Goal: Task Accomplishment & Management: Use online tool/utility

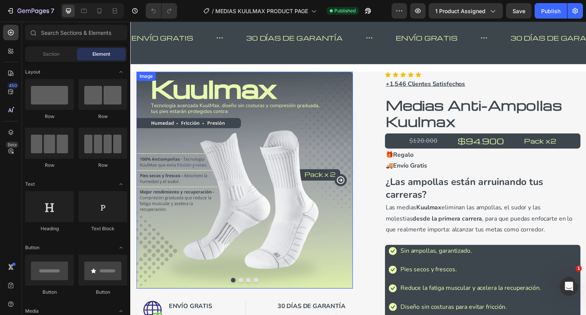
scroll to position [26, 0]
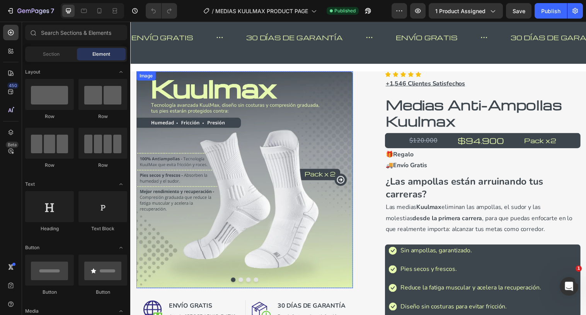
click at [309, 150] on img at bounding box center [246, 182] width 220 height 220
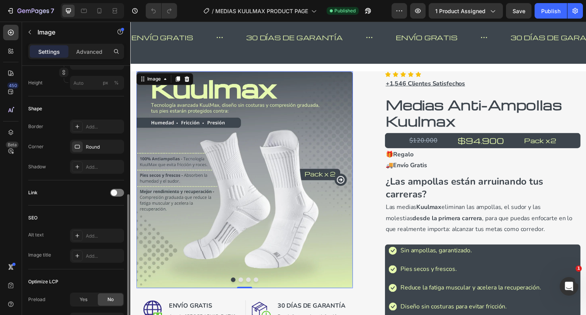
scroll to position [313, 0]
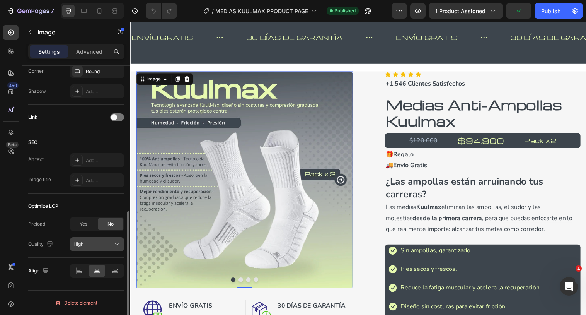
click at [108, 243] on div "High" at bounding box center [92, 244] width 39 height 7
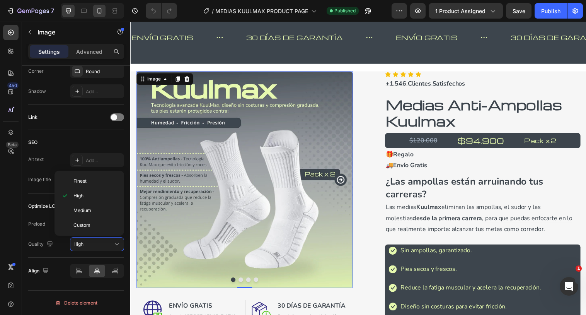
click at [99, 16] on div at bounding box center [99, 11] width 12 height 12
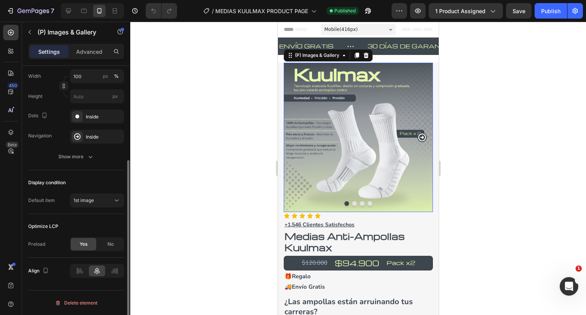
click at [355, 203] on button "Dot" at bounding box center [354, 203] width 5 height 5
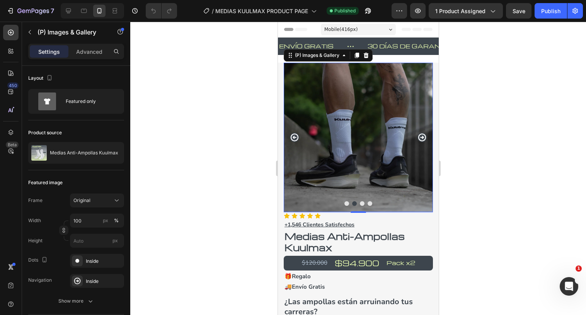
click at [361, 203] on button "Dot" at bounding box center [362, 203] width 5 height 5
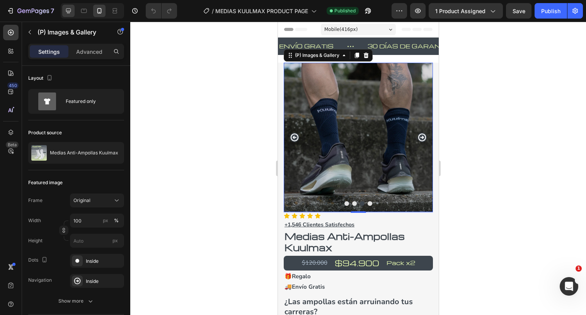
click at [73, 15] on div at bounding box center [68, 11] width 12 height 12
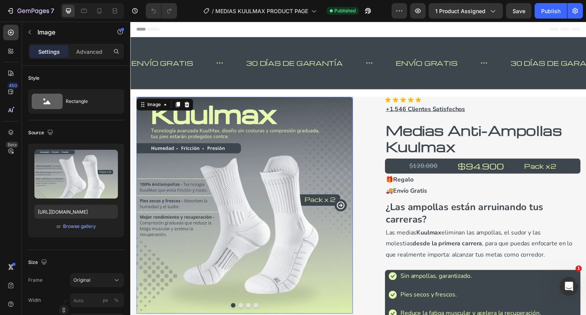
click at [217, 165] on img at bounding box center [246, 208] width 220 height 220
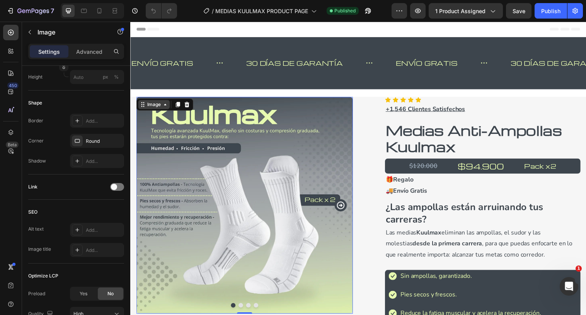
click at [151, 103] on div "Image" at bounding box center [154, 106] width 17 height 7
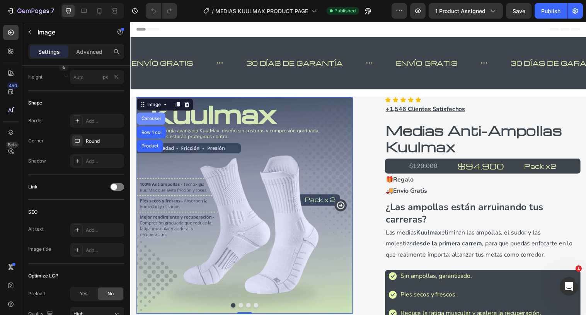
click at [152, 118] on div "Carousel" at bounding box center [151, 120] width 23 height 5
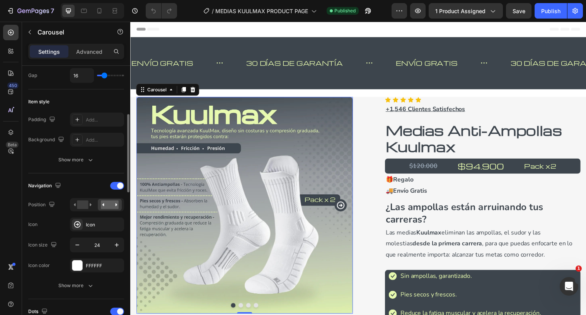
scroll to position [164, 0]
click at [98, 10] on icon at bounding box center [100, 11] width 8 height 8
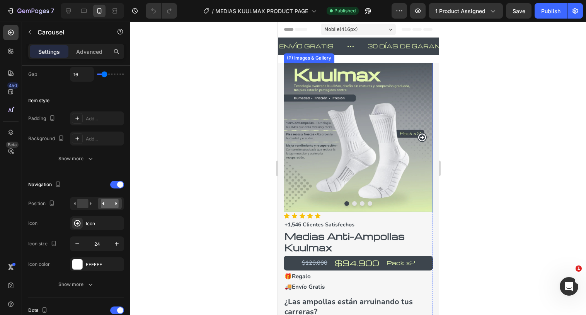
click at [357, 114] on img at bounding box center [358, 137] width 149 height 149
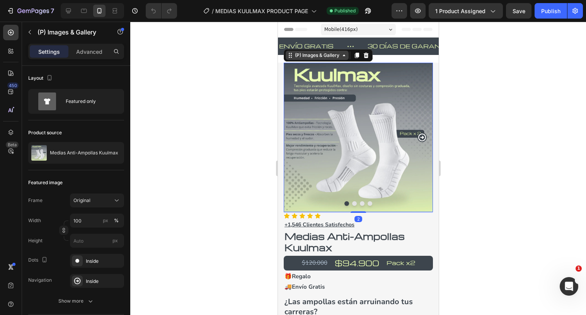
click at [323, 56] on div "(P) Images & Gallery" at bounding box center [317, 55] width 48 height 7
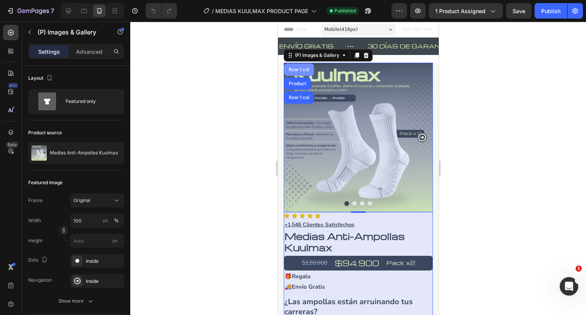
click at [298, 73] on div "Row 1 col" at bounding box center [299, 69] width 30 height 12
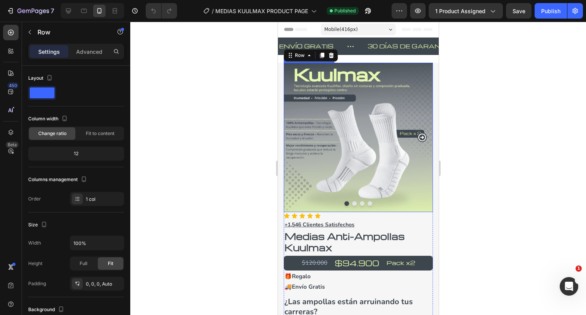
click at [423, 137] on icon "Carousel Next Arrow" at bounding box center [422, 137] width 8 height 8
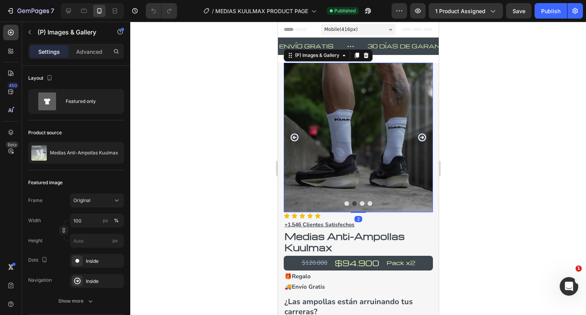
click at [385, 129] on img at bounding box center [358, 137] width 149 height 149
click at [396, 10] on button "button" at bounding box center [399, 10] width 15 height 15
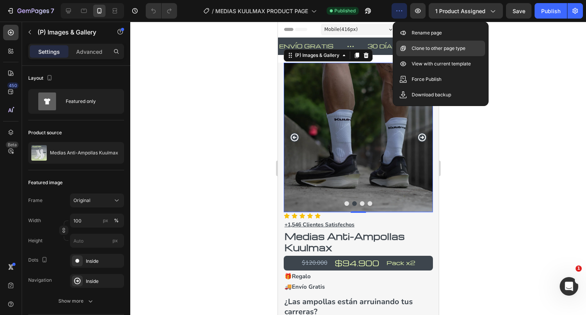
click at [425, 48] on p "Clone to other page type" at bounding box center [439, 48] width 54 height 8
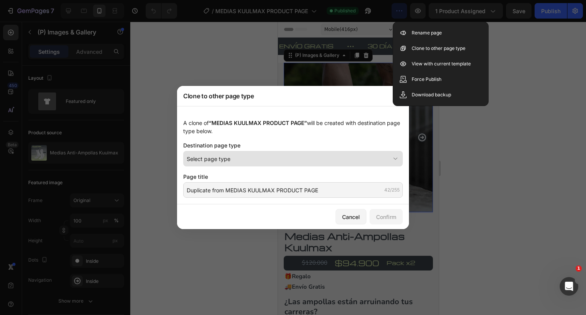
click at [244, 156] on div "Select page type" at bounding box center [288, 159] width 203 height 8
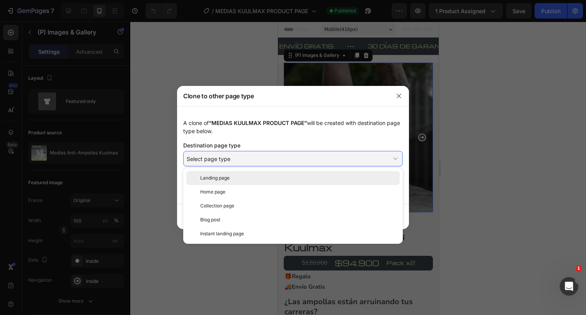
click at [237, 179] on div "Landing page" at bounding box center [298, 177] width 197 height 7
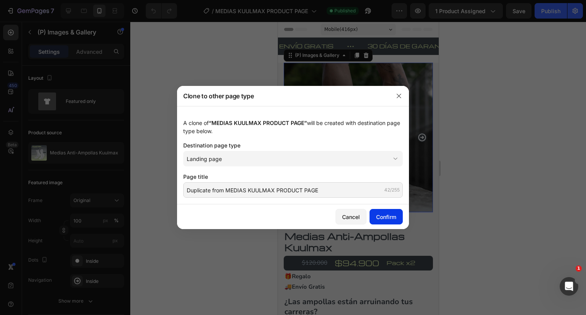
click at [388, 218] on div "Confirm" at bounding box center [386, 217] width 20 height 8
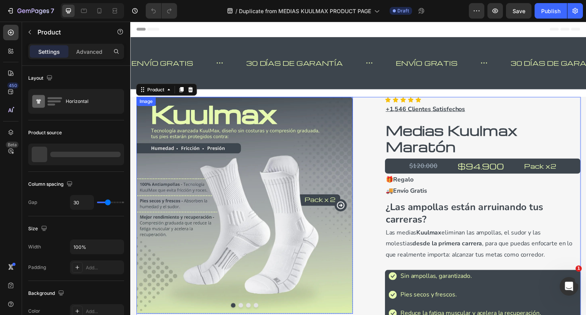
click at [309, 132] on img at bounding box center [246, 208] width 220 height 220
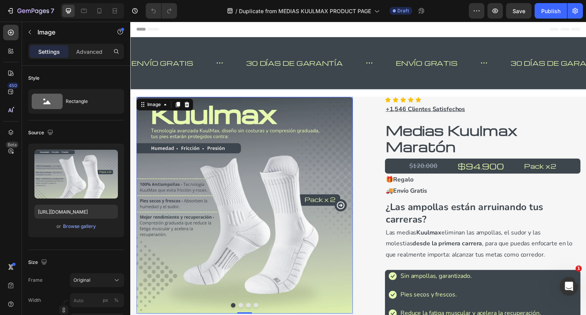
click at [93, 44] on div "Settings Advanced" at bounding box center [76, 51] width 96 height 15
click at [92, 49] on p "Advanced" at bounding box center [89, 52] width 26 height 8
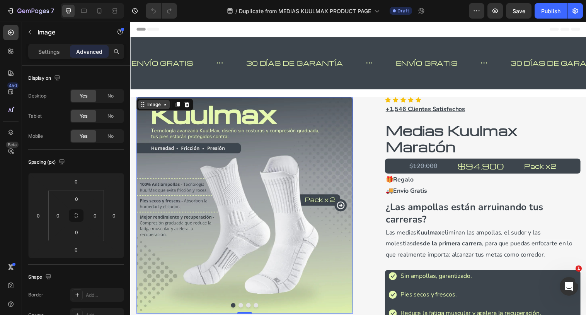
click at [167, 106] on icon at bounding box center [165, 106] width 6 height 6
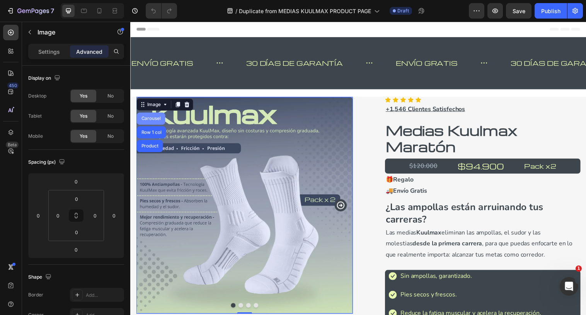
click at [147, 124] on div "Carousel" at bounding box center [151, 120] width 29 height 12
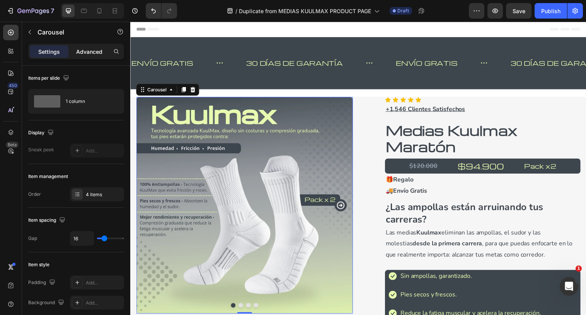
click at [92, 45] on div "Advanced" at bounding box center [89, 51] width 39 height 12
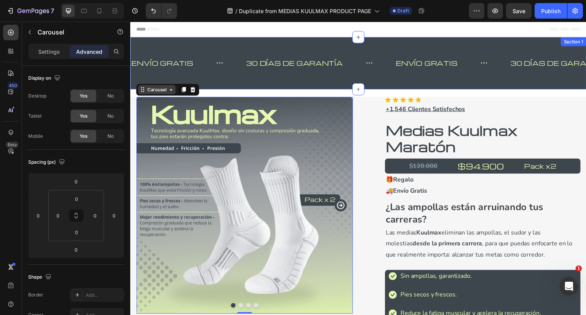
click at [148, 87] on div "Carousel" at bounding box center [157, 90] width 38 height 9
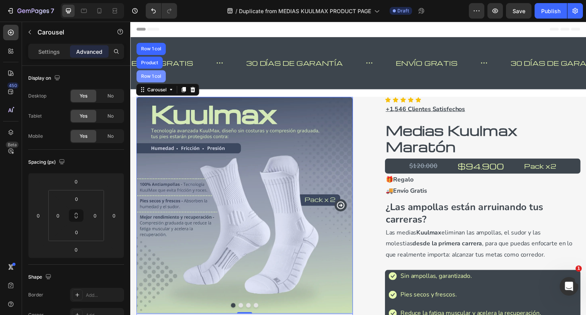
click at [150, 81] on div "Row 1 col" at bounding box center [152, 77] width 30 height 12
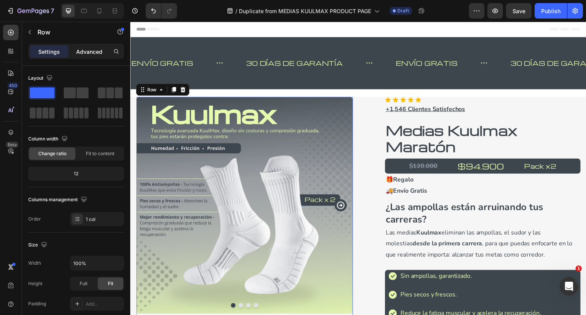
click at [99, 54] on p "Advanced" at bounding box center [89, 52] width 26 height 8
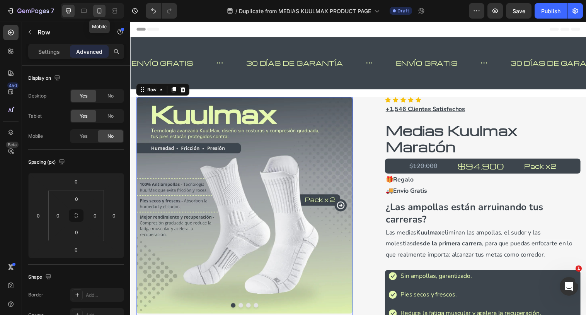
click at [101, 8] on icon at bounding box center [99, 10] width 4 height 5
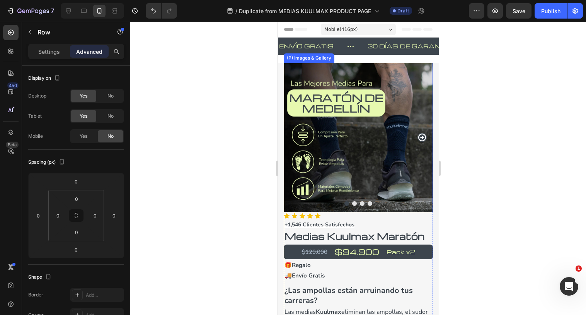
click at [340, 121] on img at bounding box center [358, 137] width 149 height 149
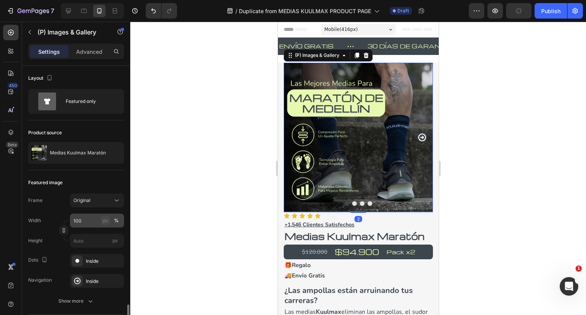
scroll to position [144, 0]
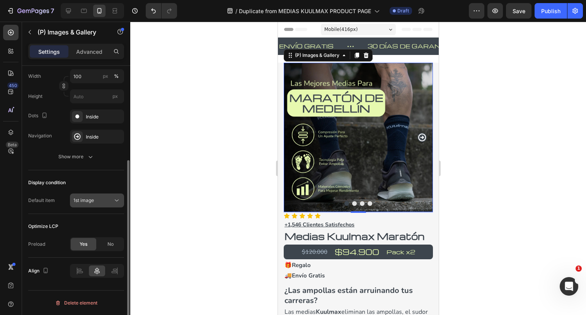
click at [112, 200] on div "1st image" at bounding box center [92, 200] width 39 height 7
click at [113, 184] on div "Display condition" at bounding box center [76, 182] width 96 height 12
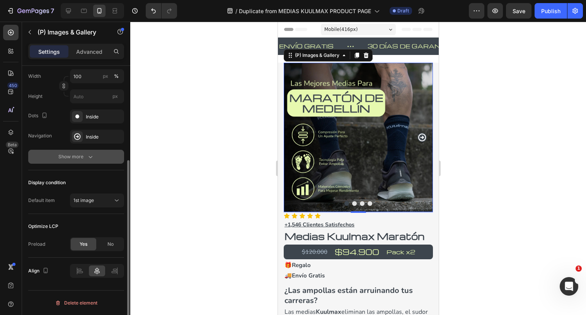
click at [89, 155] on icon "button" at bounding box center [91, 157] width 8 height 8
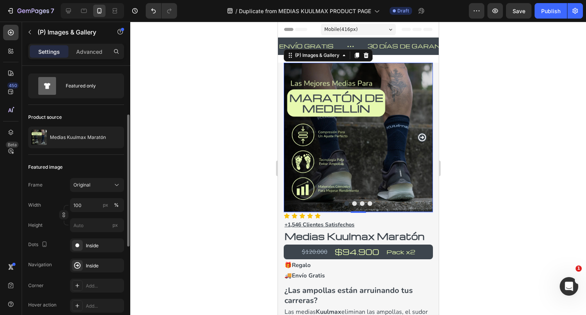
scroll to position [0, 0]
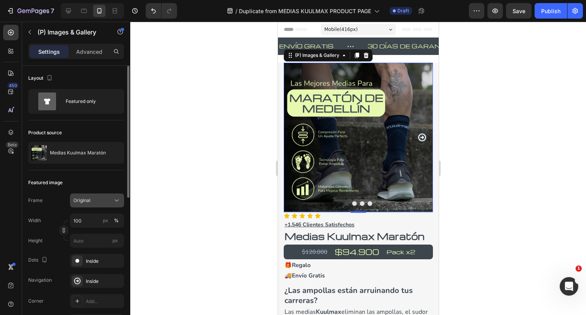
click at [109, 203] on div "Original" at bounding box center [92, 200] width 38 height 7
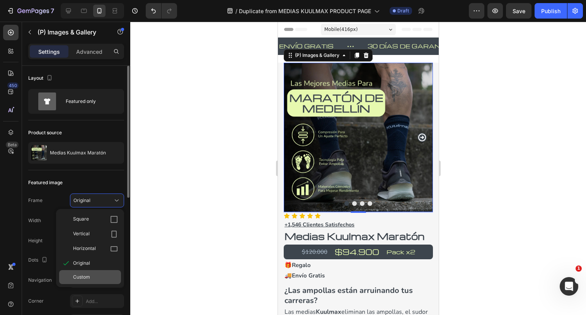
click at [84, 279] on span "Custom" at bounding box center [81, 276] width 17 height 7
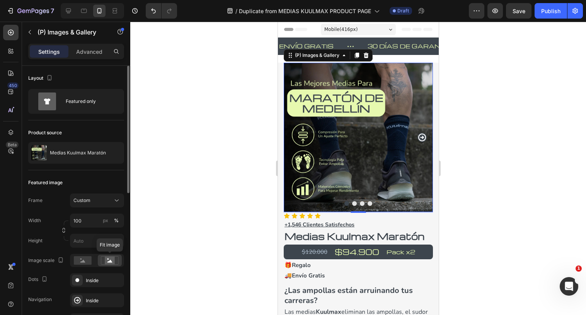
click at [109, 258] on rect at bounding box center [110, 260] width 10 height 8
click at [108, 181] on div "Featured image" at bounding box center [76, 182] width 96 height 12
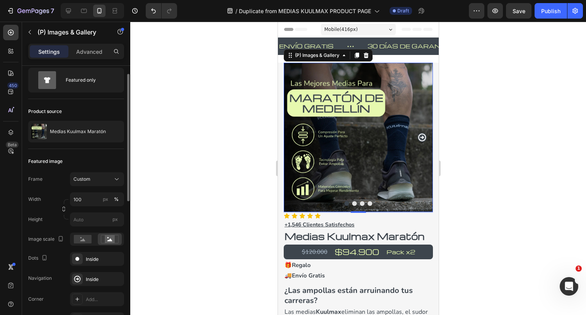
scroll to position [22, 0]
click at [421, 137] on icon "Carousel Next Arrow" at bounding box center [421, 137] width 9 height 9
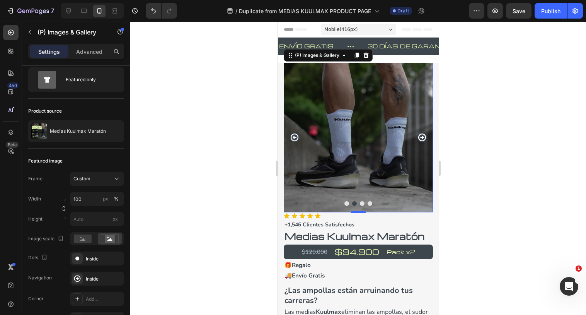
click at [421, 137] on icon "Carousel Next Arrow" at bounding box center [421, 137] width 9 height 9
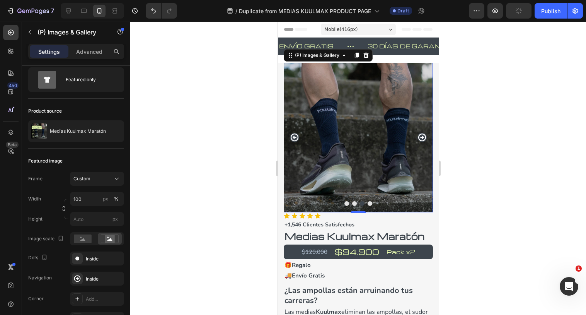
click at [294, 137] on icon "Carousel Back Arrow" at bounding box center [294, 137] width 9 height 9
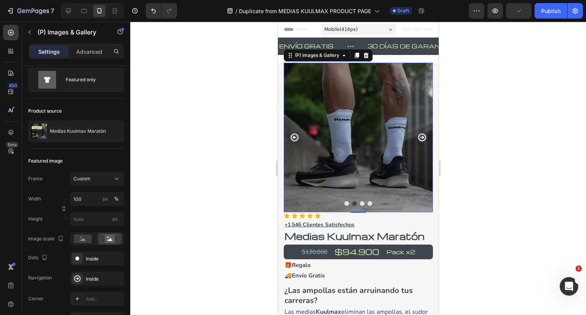
click at [421, 138] on icon "Carousel Next Arrow" at bounding box center [421, 137] width 9 height 9
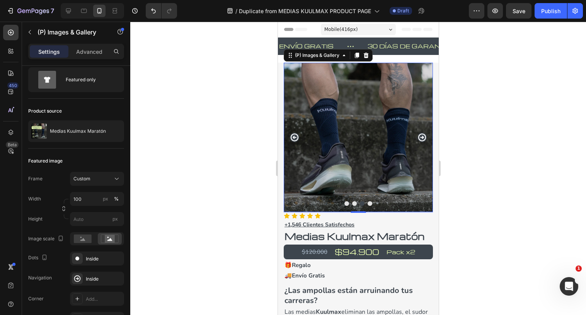
click at [421, 138] on icon "Carousel Next Arrow" at bounding box center [421, 137] width 9 height 9
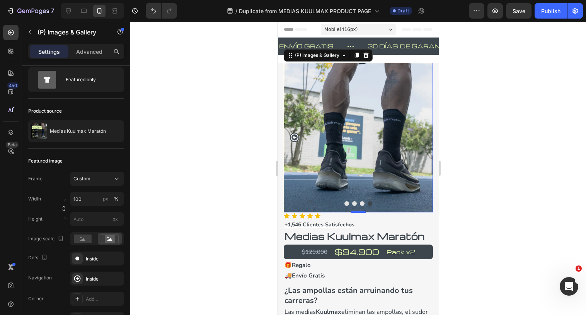
click at [421, 138] on img at bounding box center [358, 137] width 149 height 149
click at [382, 113] on img at bounding box center [358, 137] width 149 height 149
click at [550, 10] on div "Publish" at bounding box center [551, 11] width 19 height 8
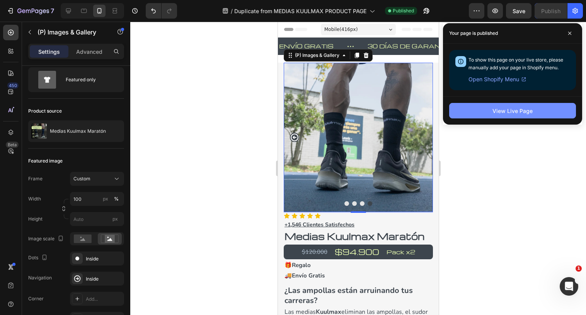
click at [464, 111] on button "View Live Page" at bounding box center [512, 110] width 127 height 15
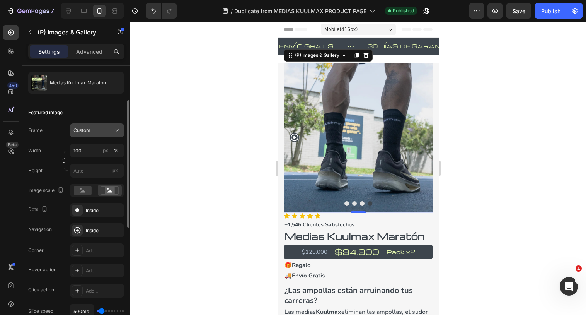
scroll to position [72, 0]
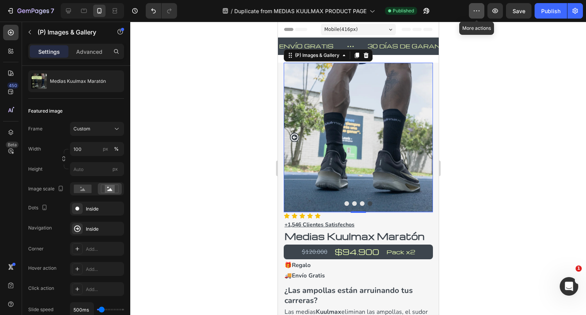
click at [473, 9] on icon "button" at bounding box center [477, 11] width 8 height 8
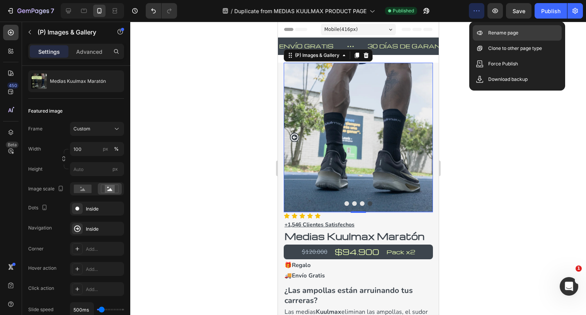
click at [492, 41] on div "Rename page" at bounding box center [517, 48] width 89 height 15
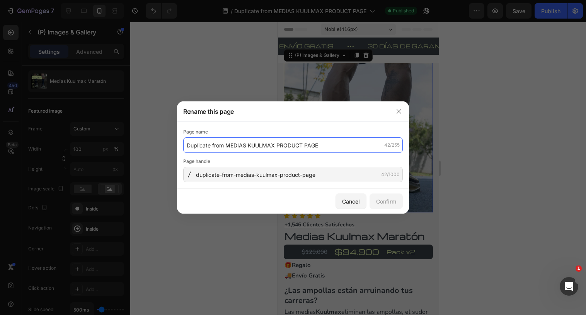
click at [199, 142] on input "Duplicate from MEDIAS KUULMAX PRODUCT PAGE" at bounding box center [293, 144] width 220 height 15
drag, startPoint x: 226, startPoint y: 144, endPoint x: 171, endPoint y: 144, distance: 54.9
click at [171, 144] on div "Rename this page Page name Duplicate from MEDIAS KUULMAX PRODUCT PAGE 42/255 Pa…" at bounding box center [293, 157] width 586 height 315
type input "[[PERSON_NAME] GP] MEDIAS KUULMAX PRODUCT PAGE"
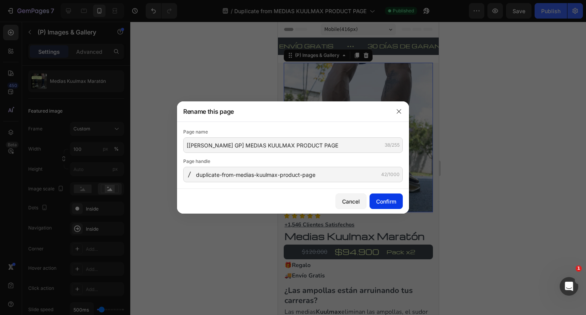
click at [386, 203] on div "Confirm" at bounding box center [386, 201] width 20 height 8
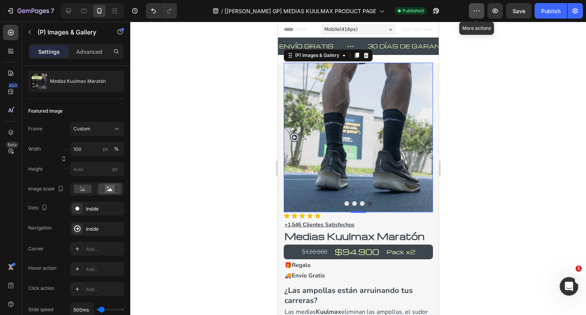
click at [472, 13] on button "button" at bounding box center [476, 10] width 15 height 15
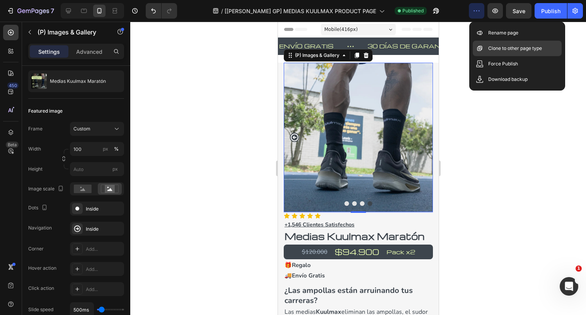
click at [490, 49] on p "Clone to other page type" at bounding box center [516, 48] width 54 height 8
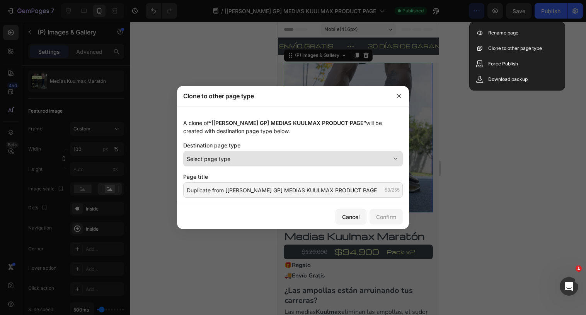
click at [256, 162] on button "Select page type" at bounding box center [293, 158] width 220 height 15
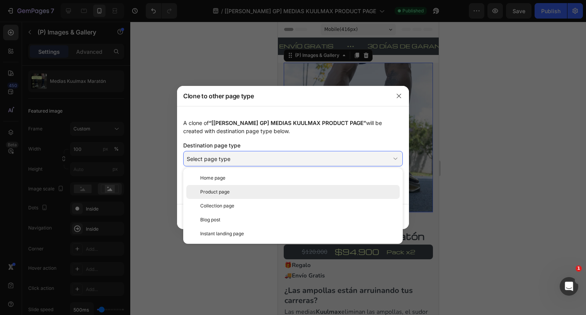
click at [230, 190] on div "Product page" at bounding box center [298, 191] width 197 height 7
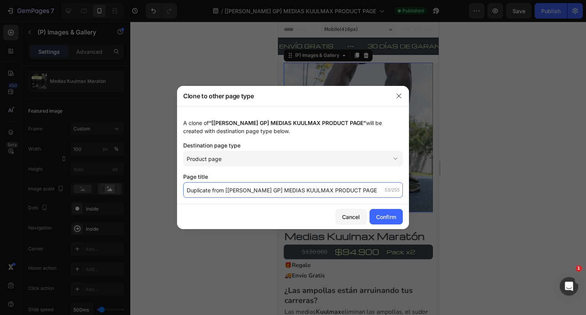
click at [225, 188] on input "Duplicate from [[PERSON_NAME] GP] MEDIAS KUULMAX PRODUCT PAGE" at bounding box center [293, 189] width 220 height 15
drag, startPoint x: 226, startPoint y: 190, endPoint x: 186, endPoint y: 189, distance: 40.2
click at [186, 189] on input "Duplicate from [[PERSON_NAME] GP] MEDIAS KUULMAX PRODUCT PAGE" at bounding box center [293, 189] width 220 height 15
type input "[[PERSON_NAME] GP] MEDIAS KUULMAX PRODUCT PAGE"
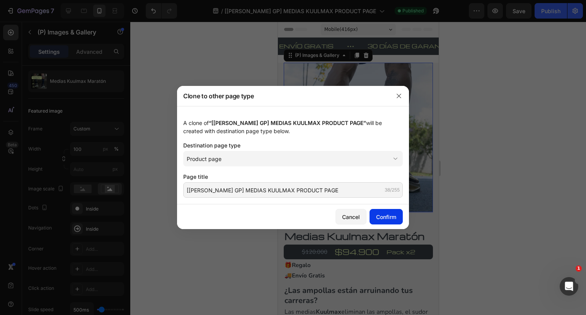
click at [379, 218] on div "Confirm" at bounding box center [386, 217] width 20 height 8
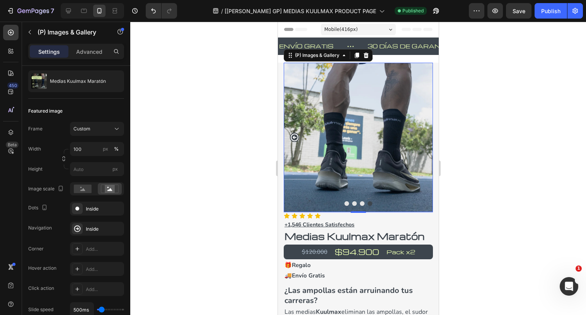
click at [345, 201] on img at bounding box center [358, 137] width 149 height 149
click at [347, 203] on button "Dot" at bounding box center [346, 203] width 5 height 5
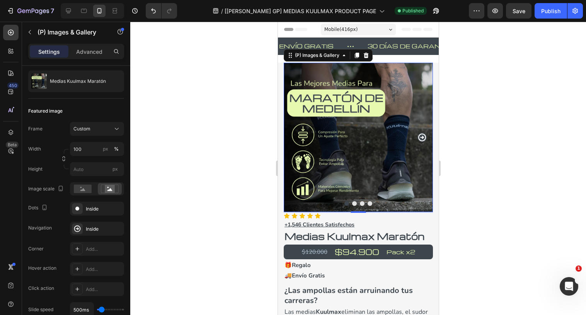
click at [355, 205] on div at bounding box center [358, 203] width 149 height 5
click at [354, 205] on button "Dot" at bounding box center [354, 203] width 5 height 5
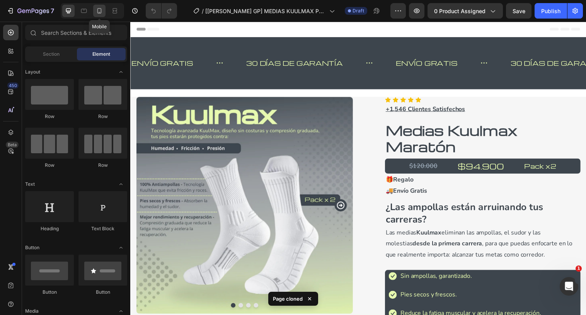
drag, startPoint x: 101, startPoint y: 13, endPoint x: 23, endPoint y: 82, distance: 104.7
click at [101, 13] on icon at bounding box center [100, 11] width 8 height 8
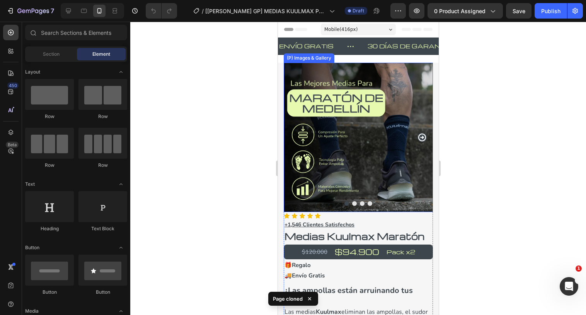
click at [408, 82] on img at bounding box center [358, 137] width 149 height 149
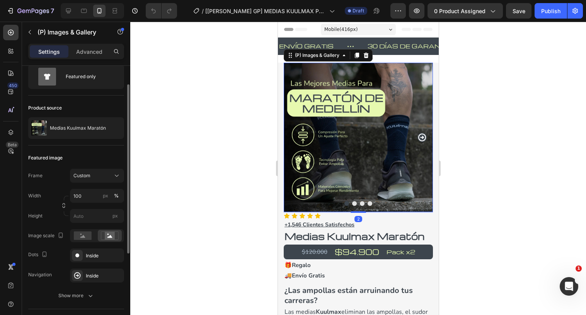
scroll to position [27, 0]
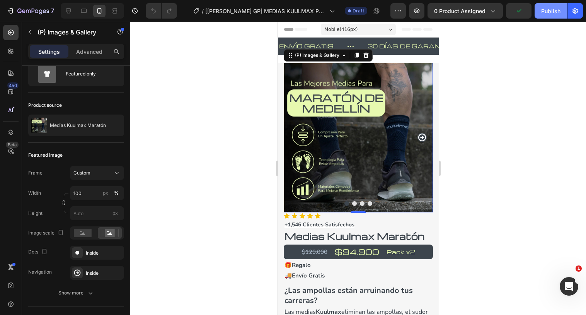
click at [552, 12] on div "Publish" at bounding box center [551, 11] width 19 height 8
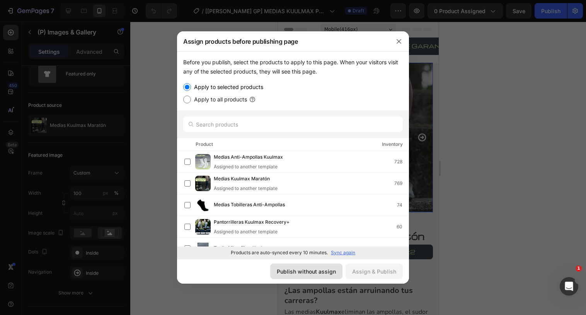
click at [330, 269] on div "Publish without assign" at bounding box center [306, 271] width 59 height 8
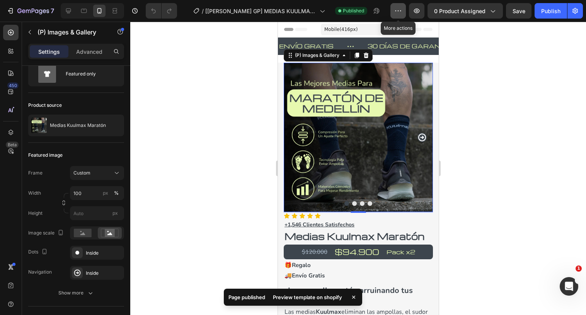
click at [396, 11] on icon "button" at bounding box center [399, 11] width 8 height 8
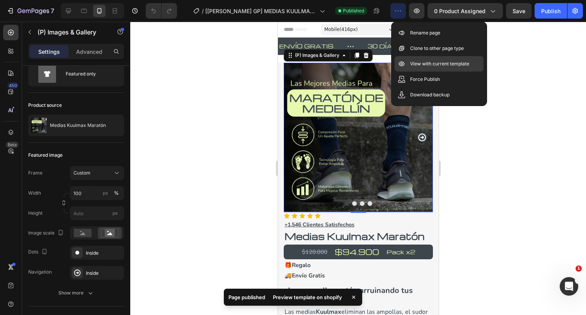
click at [411, 64] on p "View with current template" at bounding box center [439, 64] width 59 height 8
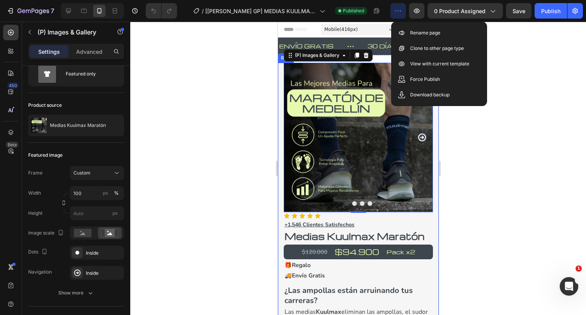
click at [473, 163] on div at bounding box center [358, 168] width 456 height 293
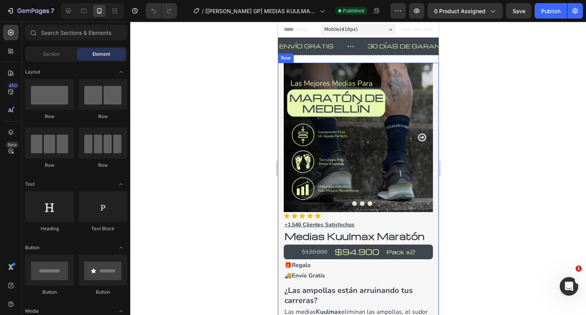
click at [358, 137] on img at bounding box center [358, 137] width 149 height 149
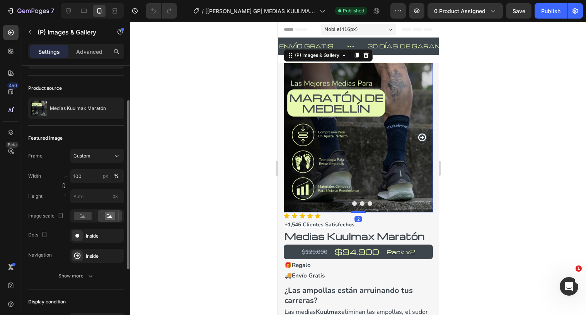
scroll to position [49, 0]
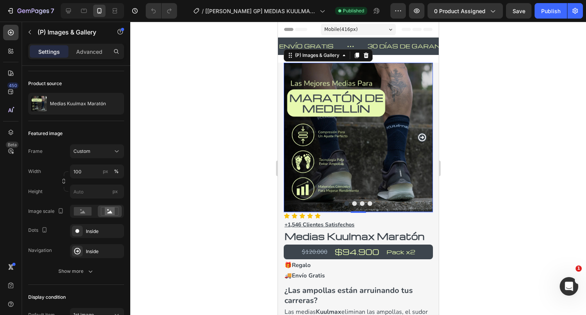
click at [374, 91] on img at bounding box center [358, 137] width 149 height 149
click at [398, 15] on button "button" at bounding box center [398, 10] width 15 height 15
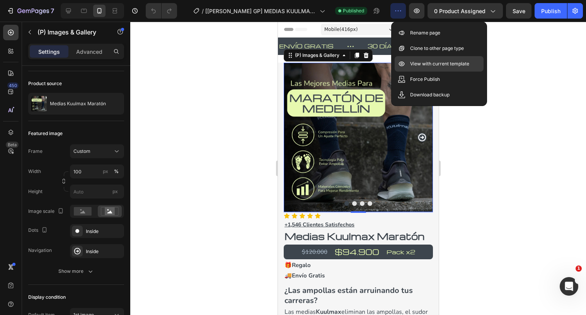
click at [424, 65] on p "View with current template" at bounding box center [439, 64] width 59 height 8
click at [305, 56] on div "(P) Images & Gallery" at bounding box center [317, 55] width 48 height 7
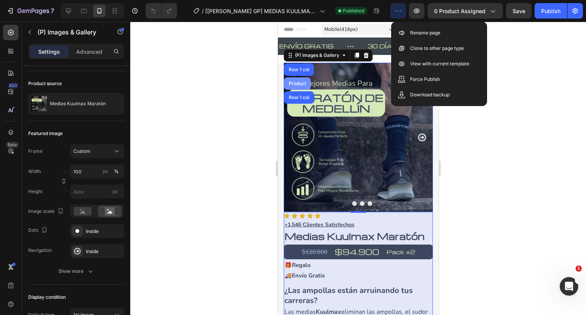
click at [296, 81] on div "Product" at bounding box center [297, 83] width 21 height 5
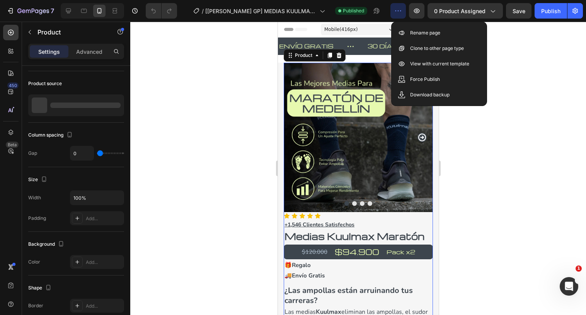
scroll to position [0, 0]
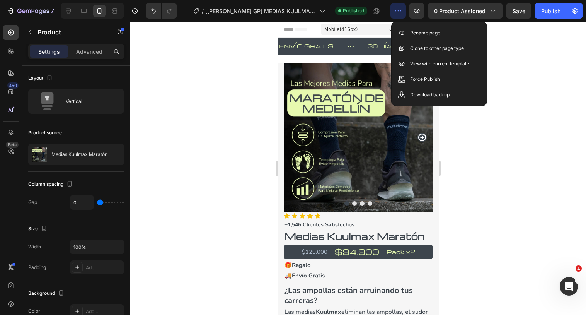
click at [54, 154] on p "Medias Kuulmax Maratón" at bounding box center [79, 154] width 56 height 5
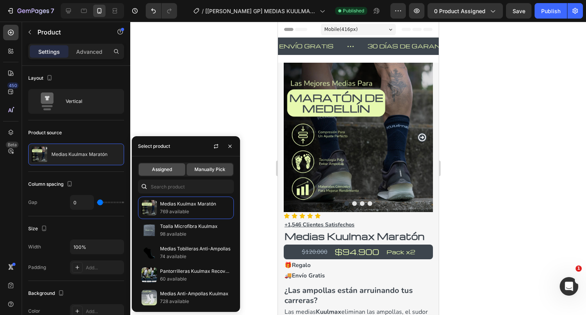
click at [177, 170] on div "Assigned" at bounding box center [162, 169] width 46 height 12
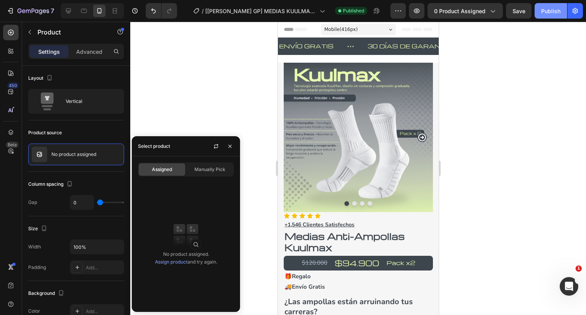
click at [549, 13] on div "Publish" at bounding box center [551, 11] width 19 height 8
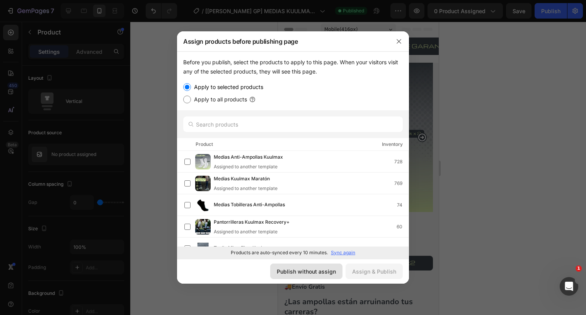
click at [306, 270] on div "Publish without assign" at bounding box center [306, 271] width 59 height 8
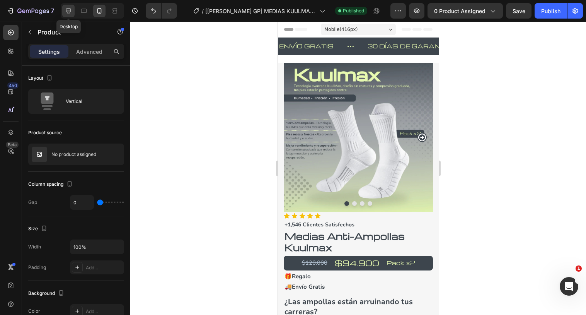
click at [69, 9] on icon at bounding box center [69, 11] width 8 height 8
type input "30"
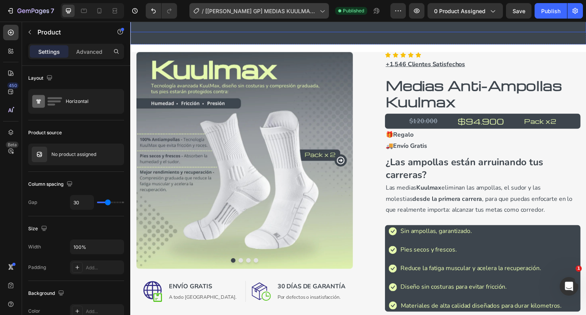
scroll to position [50, 0]
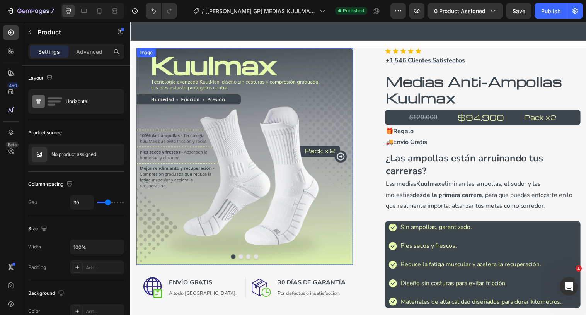
click at [283, 132] on img at bounding box center [246, 159] width 220 height 220
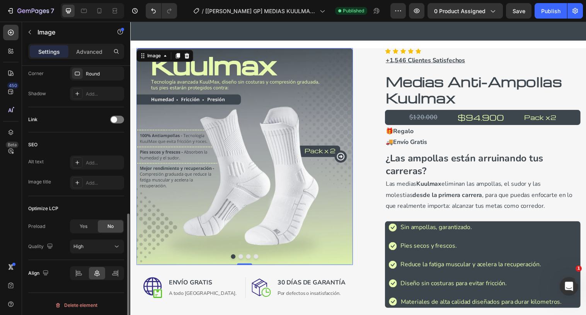
scroll to position [313, 0]
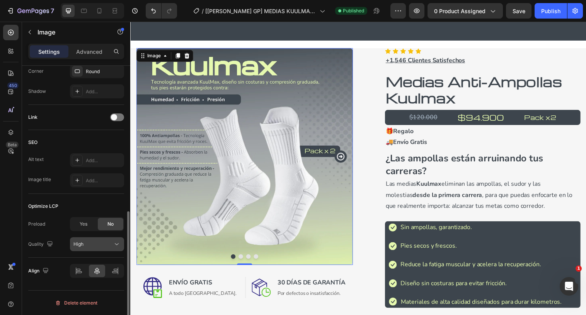
click at [95, 243] on div "High" at bounding box center [92, 244] width 39 height 7
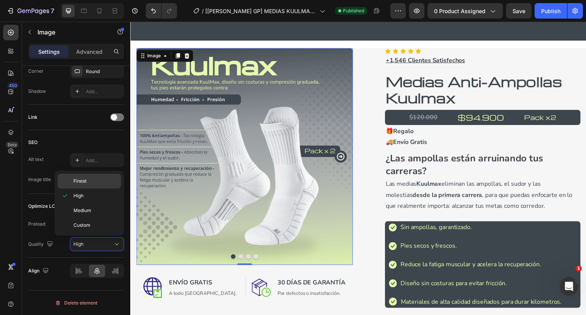
click at [94, 182] on p "Finest" at bounding box center [95, 181] width 44 height 7
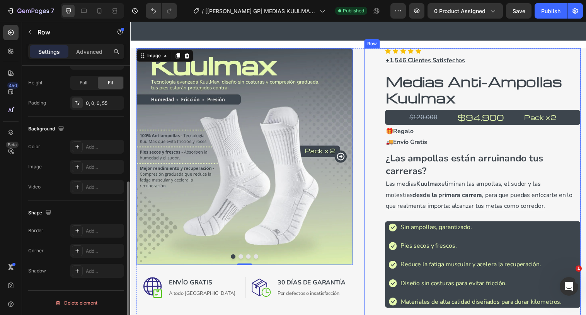
click at [369, 77] on div "(P) Images & Gallery Icon Icon Icon Icon Icon Icon List +1,546 Clientes Satisfe…" at bounding box center [478, 273] width 220 height 449
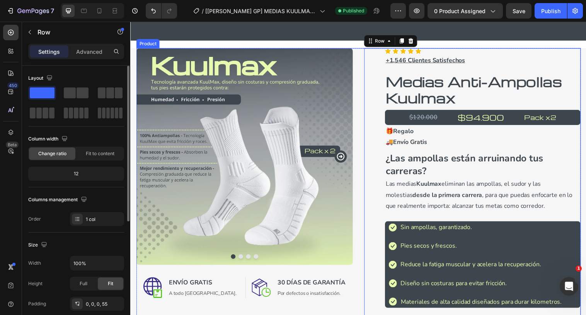
click at [364, 61] on div "Image Image Image Image Carousel Image ENVÍO GRATIS Heading A todo Colombia. Te…" at bounding box center [362, 273] width 453 height 449
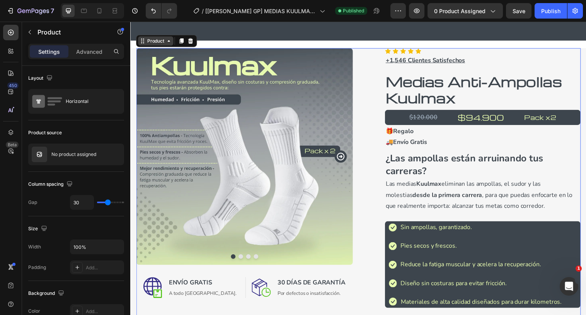
click at [157, 42] on div "Product" at bounding box center [156, 41] width 21 height 7
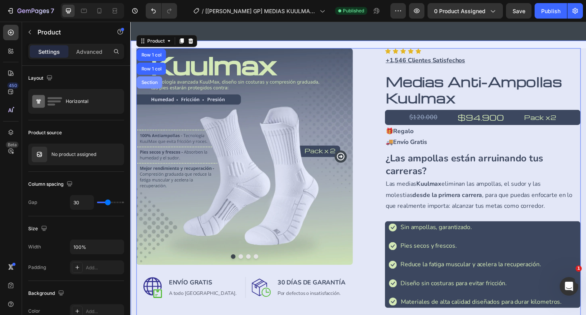
click at [148, 81] on div "Section" at bounding box center [150, 83] width 20 height 5
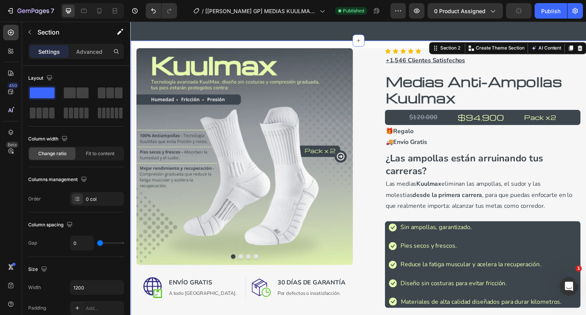
click at [92, 13] on div at bounding box center [92, 10] width 63 height 15
click at [97, 13] on icon at bounding box center [100, 11] width 8 height 8
type input "100%"
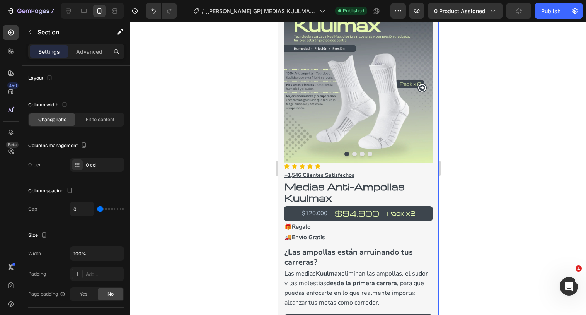
scroll to position [6, 0]
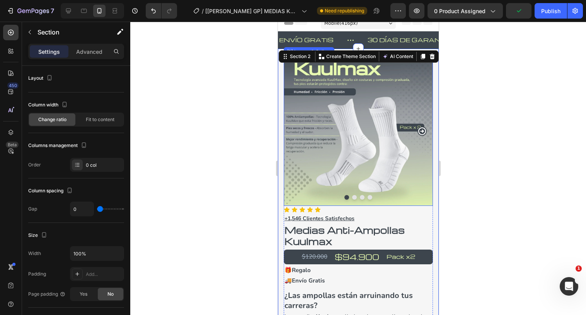
click at [308, 86] on img at bounding box center [358, 130] width 149 height 149
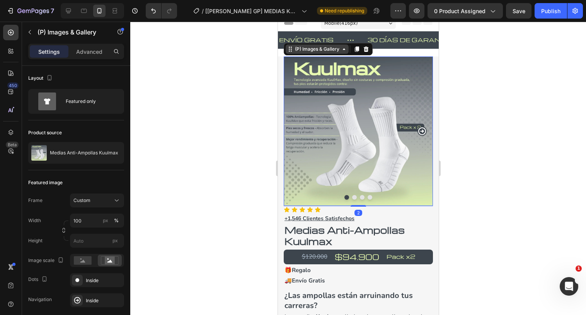
click at [309, 51] on div "(P) Images & Gallery" at bounding box center [317, 49] width 48 height 7
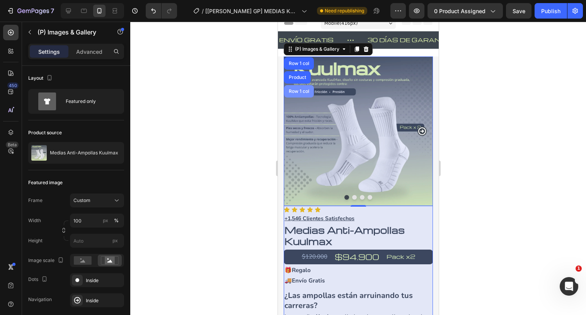
click at [299, 92] on div "Row 1 col" at bounding box center [299, 91] width 24 height 5
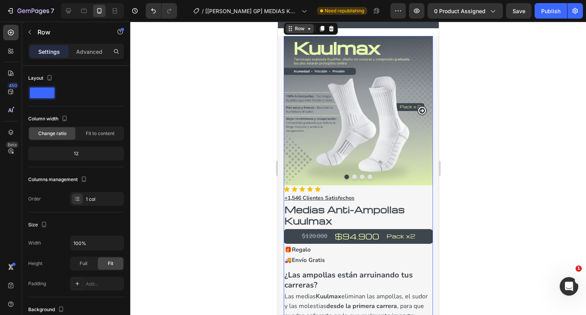
scroll to position [0, 0]
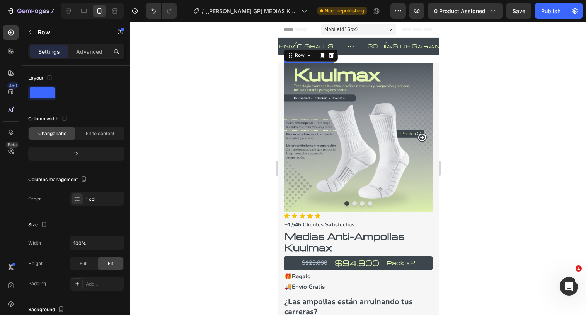
click at [300, 68] on img at bounding box center [358, 137] width 149 height 149
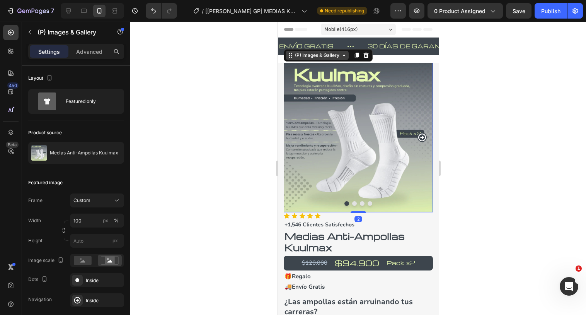
click at [304, 56] on div "(P) Images & Gallery" at bounding box center [317, 55] width 48 height 7
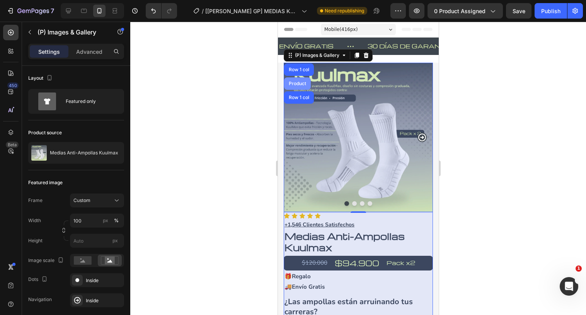
click at [297, 84] on div "Product" at bounding box center [297, 83] width 21 height 5
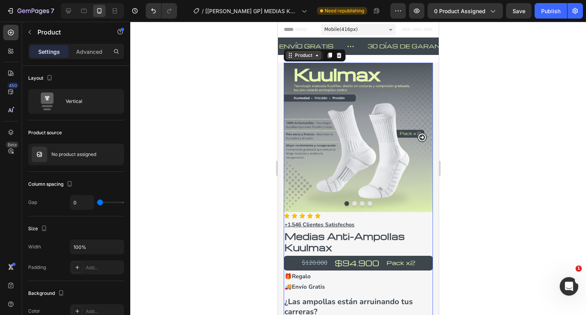
click at [297, 57] on div "Product" at bounding box center [303, 55] width 21 height 7
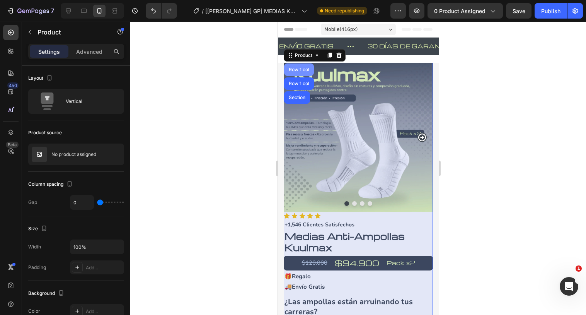
click at [296, 69] on div "Row 1 col" at bounding box center [299, 69] width 24 height 5
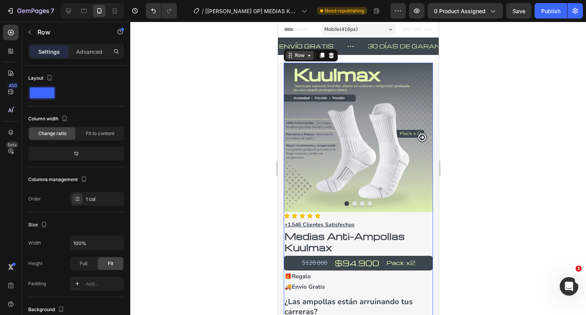
click at [301, 55] on div "Row" at bounding box center [299, 55] width 13 height 7
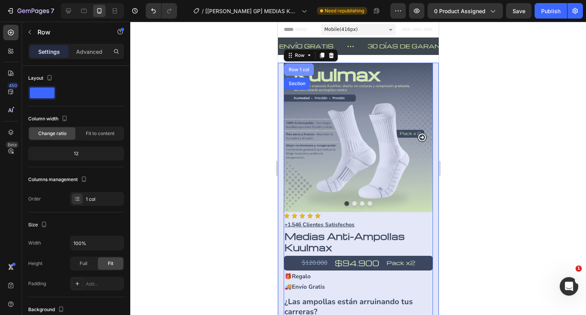
click at [301, 69] on div "Row 1 col" at bounding box center [299, 69] width 24 height 5
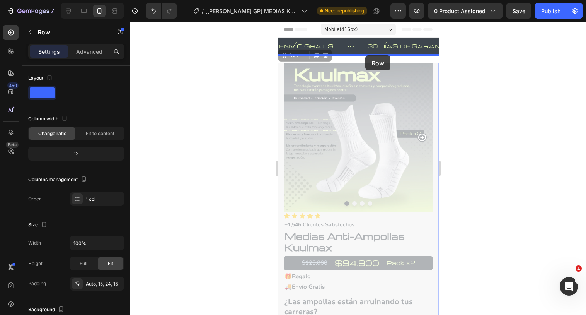
drag, startPoint x: 290, startPoint y: 56, endPoint x: 365, endPoint y: 55, distance: 75.4
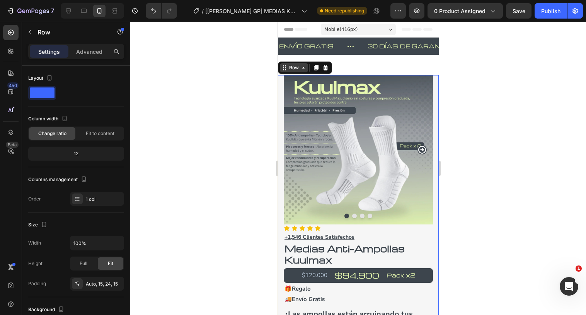
click at [294, 69] on div "Row" at bounding box center [293, 67] width 13 height 7
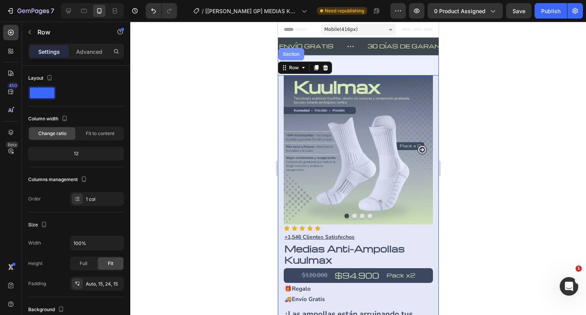
click at [292, 53] on div "Section" at bounding box center [291, 54] width 20 height 5
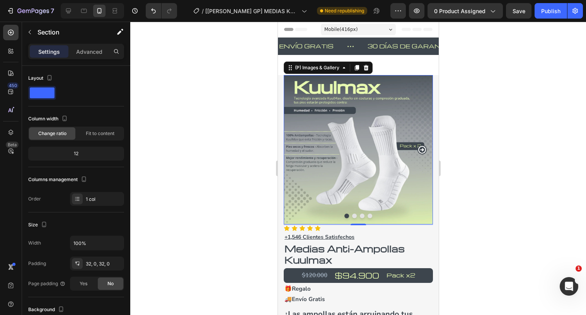
click at [304, 91] on img at bounding box center [358, 149] width 149 height 149
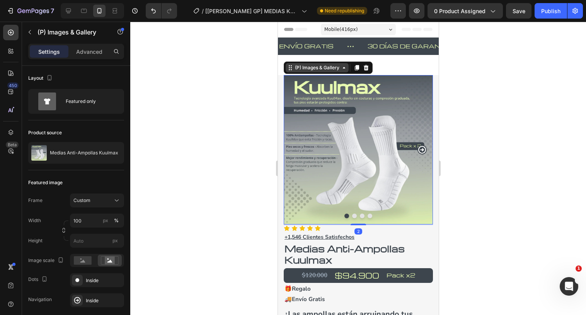
click at [308, 67] on div "(P) Images & Gallery" at bounding box center [317, 67] width 48 height 7
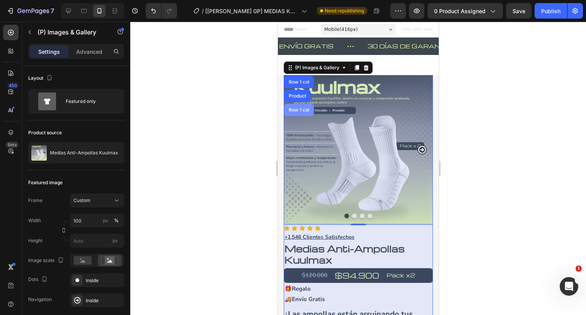
click at [296, 109] on div "Row 1 col" at bounding box center [299, 110] width 24 height 5
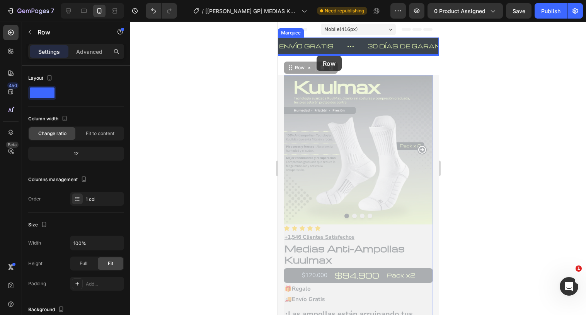
drag, startPoint x: 299, startPoint y: 69, endPoint x: 316, endPoint y: 56, distance: 22.1
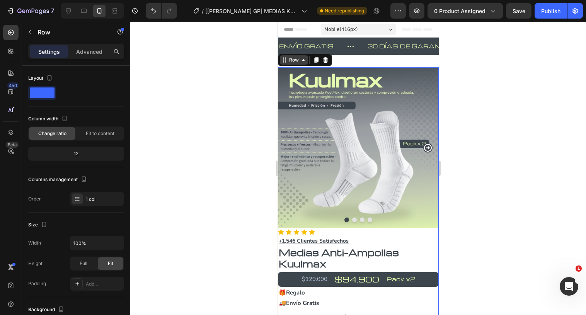
click at [292, 60] on div "Row" at bounding box center [293, 59] width 13 height 7
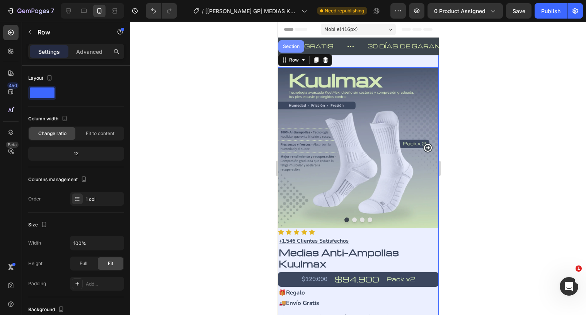
click at [291, 41] on div "Section" at bounding box center [291, 46] width 26 height 12
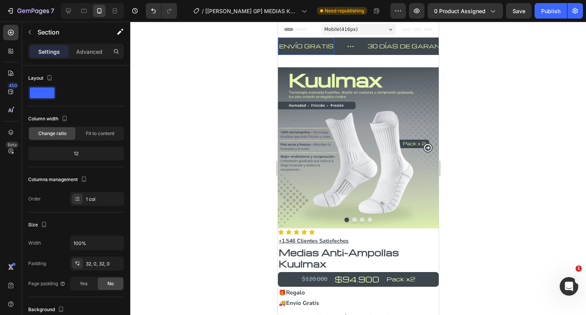
click at [303, 41] on div "ENVÍO GRATIS" at bounding box center [306, 46] width 56 height 11
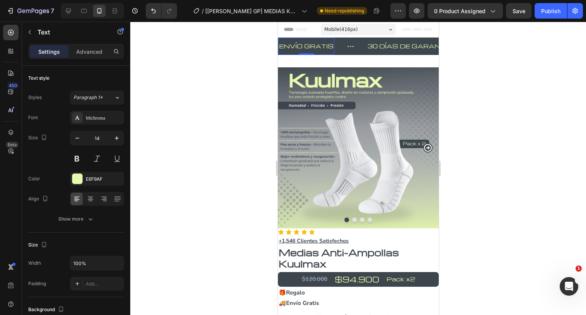
click at [311, 51] on div "ENVÍO GRATIS" at bounding box center [306, 46] width 56 height 11
click at [340, 52] on div "ENVÍO GRATIS Text 0" at bounding box center [322, 46] width 89 height 17
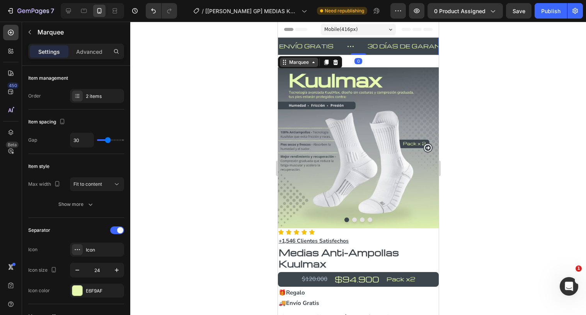
click at [305, 60] on div "Marquee" at bounding box center [298, 62] width 23 height 7
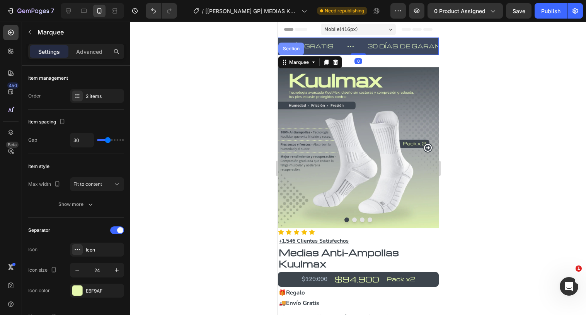
click at [295, 50] on div "Section" at bounding box center [291, 48] width 20 height 5
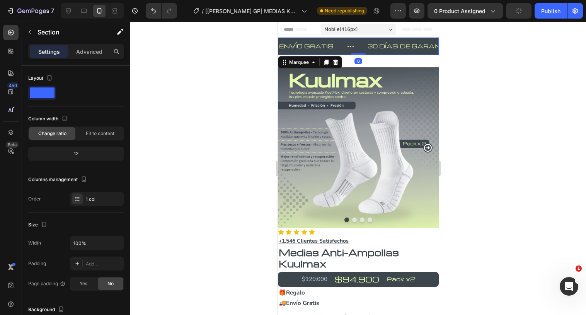
click at [342, 51] on div "ENVÍO GRATIS Text" at bounding box center [322, 46] width 89 height 17
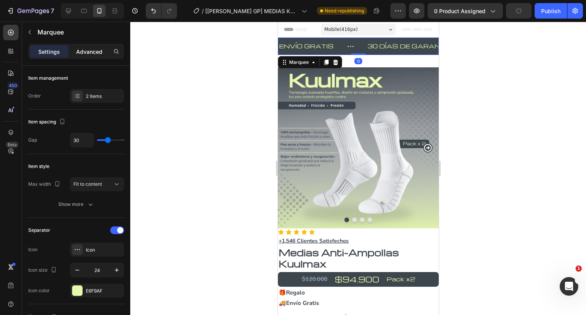
click at [108, 46] on div "Advanced" at bounding box center [89, 51] width 39 height 12
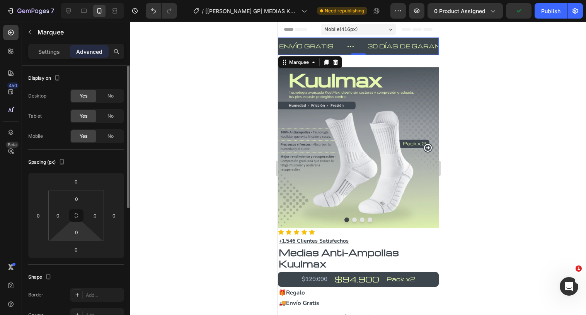
click at [76, 0] on html "7 Version history / [Alice GP] MEDIAS KUULMAX PRODUCT PAGE Need republishing Pr…" at bounding box center [293, 0] width 586 height 0
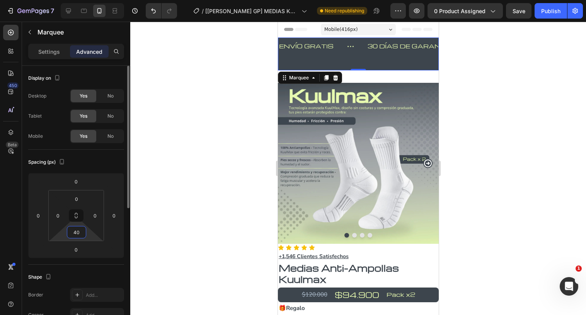
type input "4"
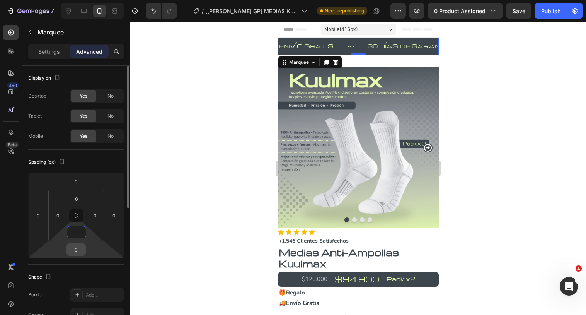
type input "0"
click at [75, 247] on input "0" at bounding box center [75, 250] width 15 height 12
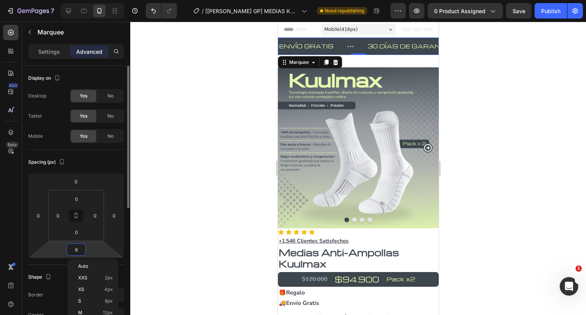
type input "80"
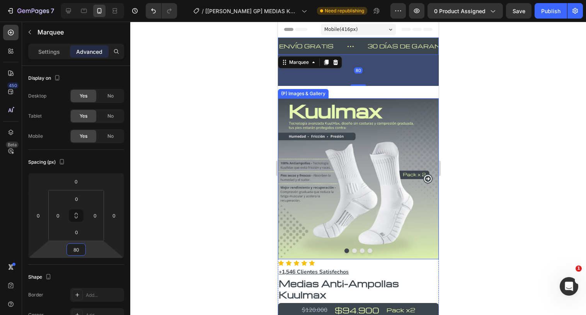
click at [307, 95] on div "(P) Images & Gallery" at bounding box center [303, 93] width 48 height 7
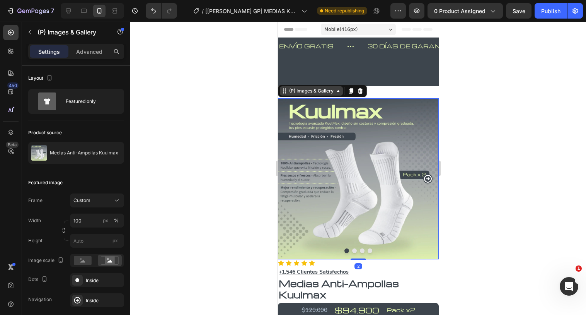
click at [300, 90] on div "(P) Images & Gallery" at bounding box center [311, 90] width 48 height 7
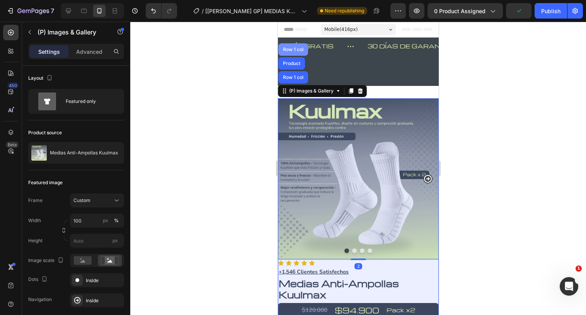
click at [292, 51] on div "Row 1 col" at bounding box center [293, 49] width 24 height 5
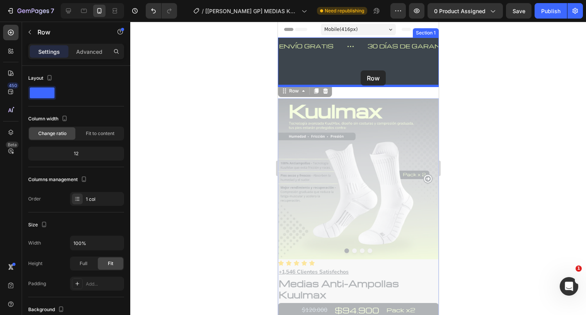
drag, startPoint x: 290, startPoint y: 91, endPoint x: 362, endPoint y: 70, distance: 74.0
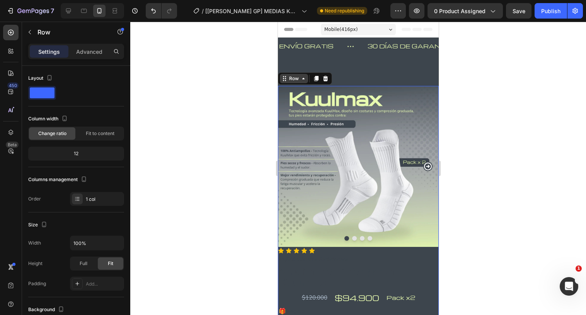
click at [293, 78] on div "Row" at bounding box center [293, 78] width 13 height 7
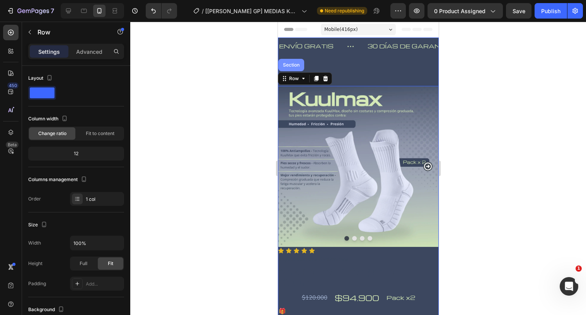
click at [296, 60] on div "Section" at bounding box center [291, 65] width 26 height 12
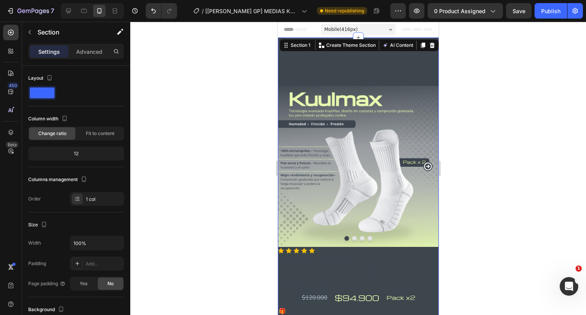
click at [357, 73] on div "ENVÍO GRATIS Text 30 DÍAS DE GARANTÍA Text ENVÍO GRATIS Text 30 DÍAS DE GARANTÍ…" at bounding box center [358, 62] width 161 height 48
click at [311, 76] on div "ENVÍO GRATIS Text 30 DÍAS DE GARANTÍA Text ENVÍO GRATIS Text 30 DÍAS DE GARANTÍ…" at bounding box center [358, 62] width 161 height 48
click at [312, 94] on img at bounding box center [358, 166] width 161 height 161
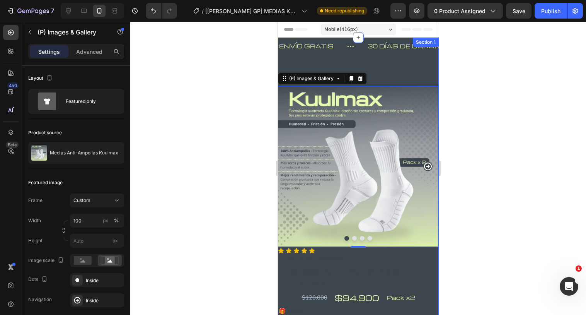
click at [347, 60] on div "ENVÍO GRATIS Text 30 DÍAS DE GARANTÍA Text ENVÍO GRATIS Text 30 DÍAS DE GARANTÍ…" at bounding box center [358, 62] width 161 height 48
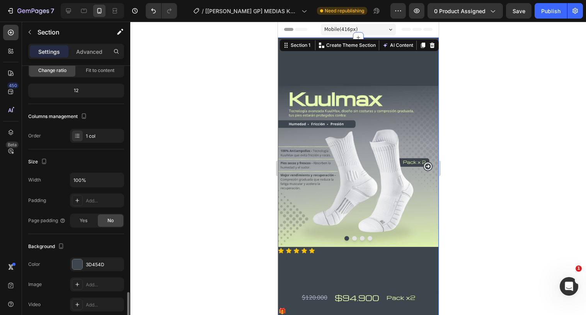
scroll to position [181, 0]
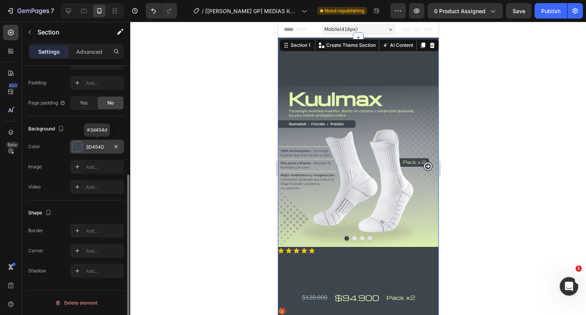
click at [95, 150] on div "3D454D" at bounding box center [97, 147] width 54 height 14
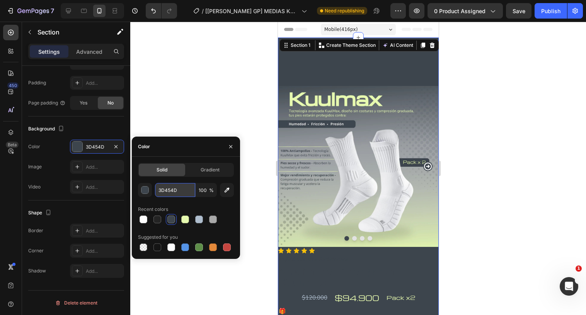
click at [179, 191] on input "3D454D" at bounding box center [175, 190] width 40 height 14
drag, startPoint x: 145, startPoint y: 247, endPoint x: 111, endPoint y: 3, distance: 246.4
click at [145, 247] on div at bounding box center [144, 247] width 8 height 8
type input "000000"
type input "0"
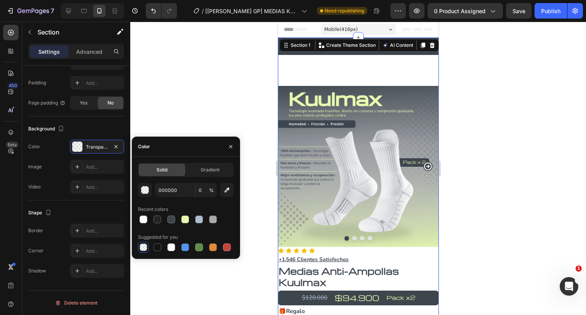
click at [336, 68] on div "ENVÍO GRATIS Text 30 DÍAS DE GARANTÍA Text ENVÍO GRATIS Text 30 DÍAS DE GARANTÍ…" at bounding box center [358, 62] width 161 height 48
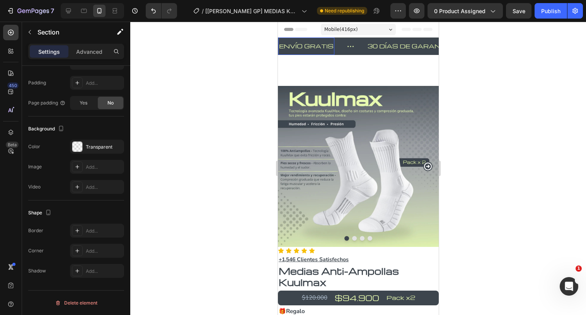
click at [320, 53] on div "ENVÍO GRATIS Text 0" at bounding box center [306, 46] width 56 height 17
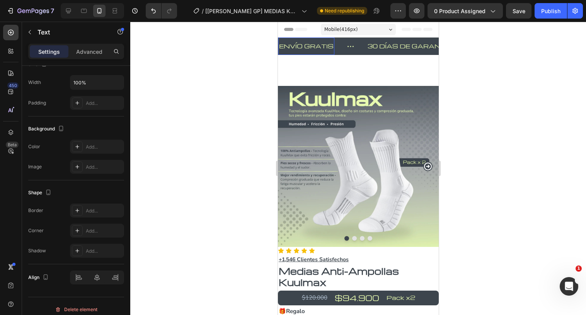
scroll to position [0, 0]
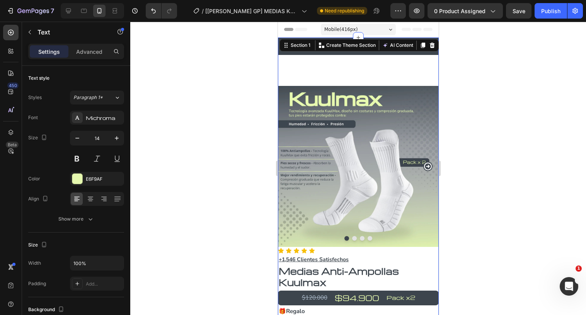
click at [328, 66] on div "ENVÍO GRATIS Text 30 DÍAS DE GARANTÍA Text ENVÍO GRATIS Text 30 DÍAS DE GARANTÍ…" at bounding box center [358, 62] width 161 height 48
click at [318, 53] on div "ENVÍO GRATIS Text" at bounding box center [306, 46] width 56 height 17
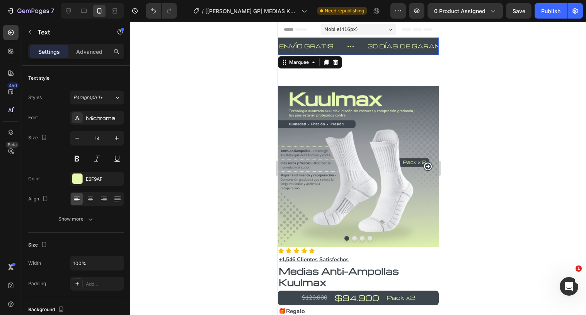
click at [340, 52] on div "ENVÍO GRATIS Text" at bounding box center [322, 46] width 89 height 17
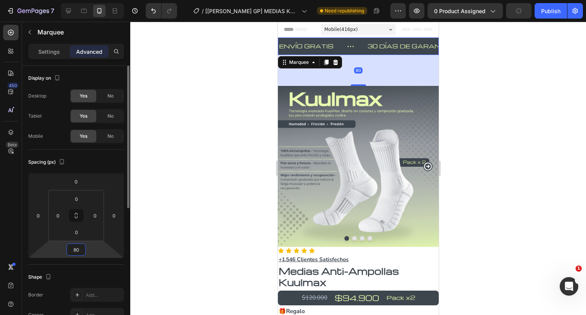
click at [80, 249] on input "80" at bounding box center [75, 250] width 15 height 12
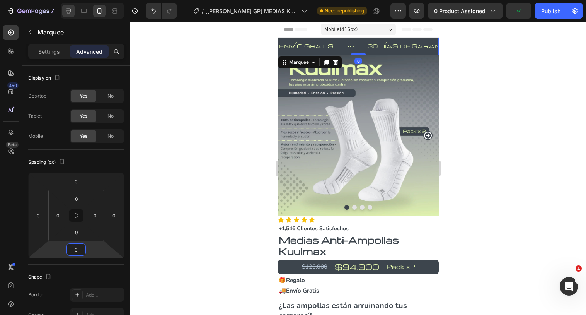
type input "0"
click at [70, 15] on div at bounding box center [68, 11] width 12 height 12
type input "12"
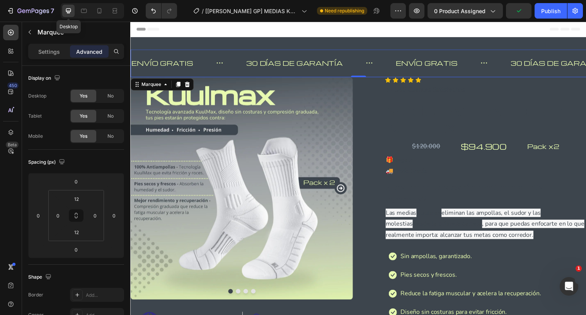
scroll to position [1, 0]
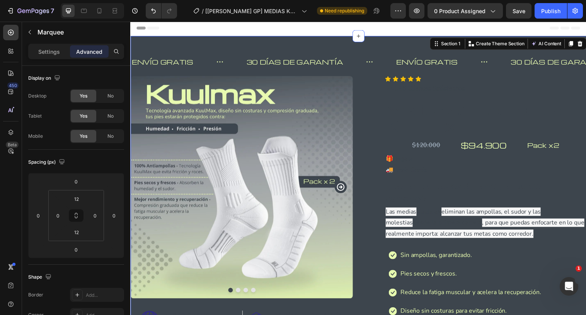
click at [353, 44] on div "ENVÍO GRATIS Text 30 DÍAS DE GARANTÍA Text ENVÍO GRATIS Text 30 DÍAS DE GARANTÍ…" at bounding box center [362, 281] width 464 height 490
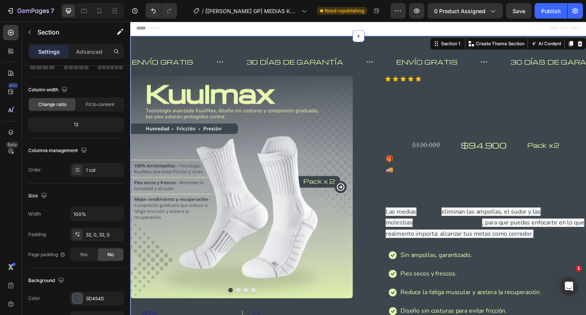
scroll to position [201, 0]
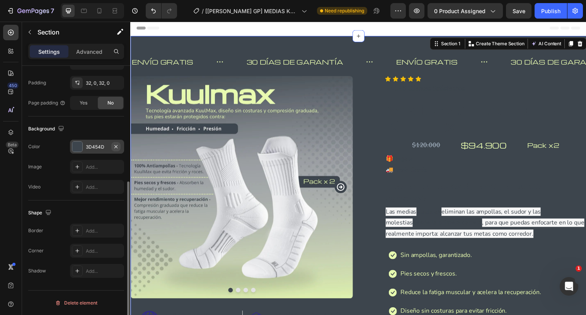
click at [116, 147] on icon "button" at bounding box center [115, 146] width 3 height 3
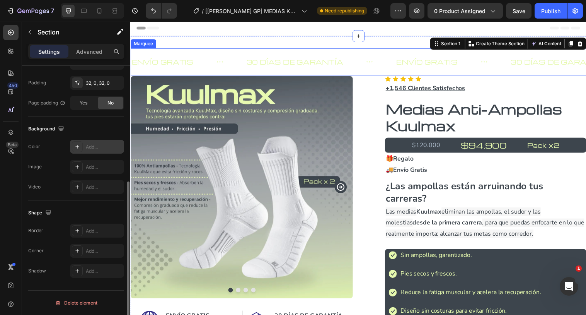
click at [376, 57] on div "30 DÍAS DE GARANTÍA Text" at bounding box center [324, 62] width 152 height 19
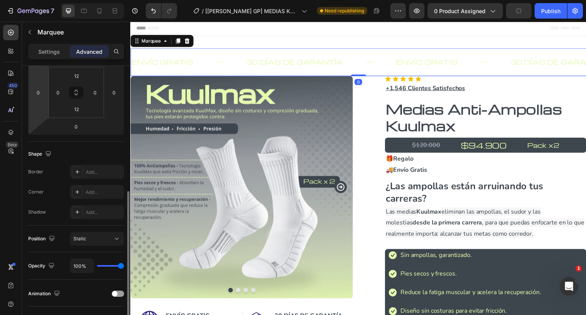
scroll to position [163, 0]
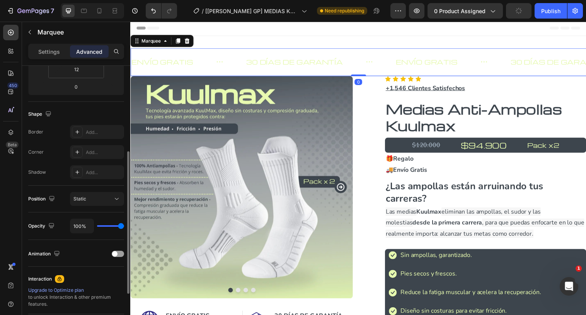
click at [45, 59] on div "Settings Advanced" at bounding box center [76, 51] width 96 height 15
click at [45, 51] on p "Settings" at bounding box center [49, 52] width 22 height 8
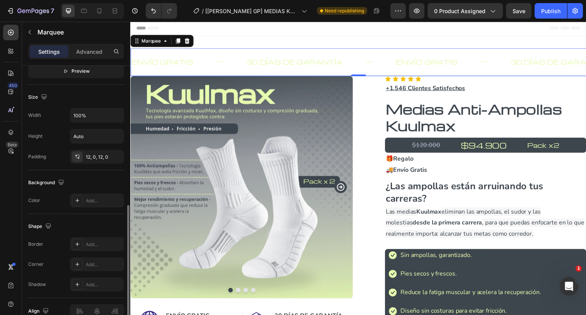
scroll to position [323, 0]
click at [88, 199] on div "Add..." at bounding box center [104, 199] width 36 height 7
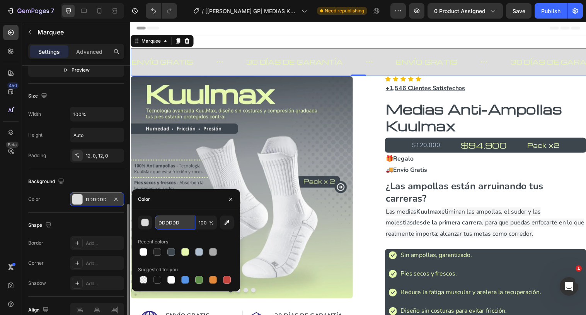
click at [181, 222] on input "DDDDDD" at bounding box center [175, 222] width 40 height 14
paste input "3D454"
type input "3D454D"
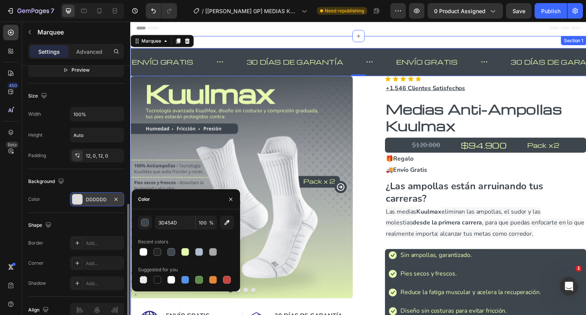
click at [383, 46] on div "ENVÍO GRATIS Text 30 DÍAS DE GARANTÍA Text ENVÍO GRATIS Text 30 DÍAS DE GARANTÍ…" at bounding box center [362, 281] width 464 height 490
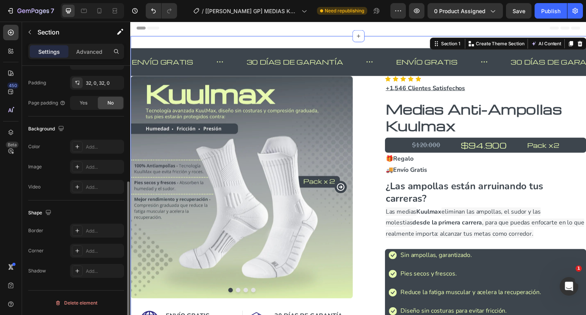
scroll to position [0, 0]
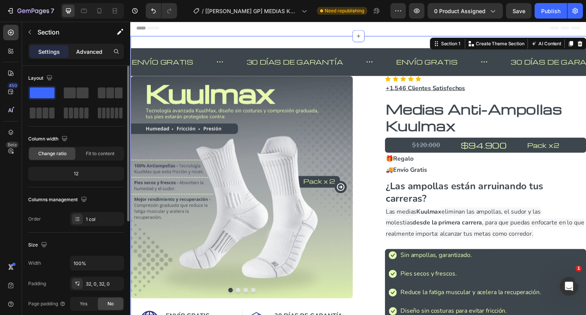
click at [87, 53] on p "Advanced" at bounding box center [89, 52] width 26 height 8
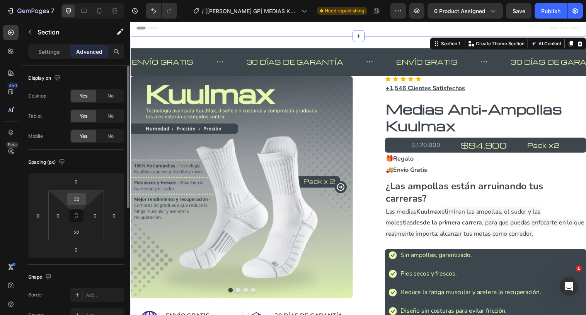
click at [81, 197] on input "32" at bounding box center [76, 199] width 15 height 12
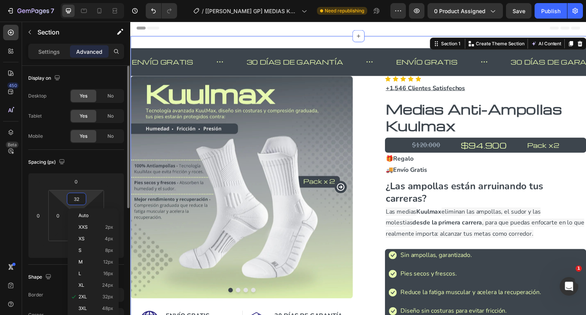
type input "0"
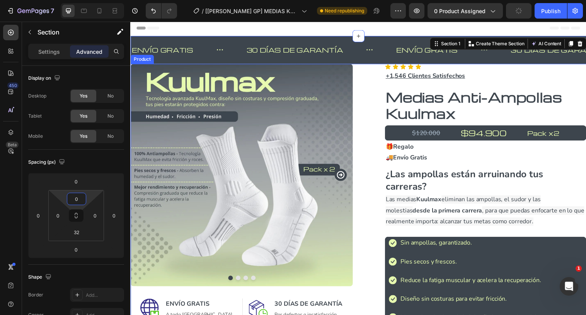
click at [363, 70] on div "Image Image Image Image Carousel Image ENVÍO GRATIS Heading A todo Colombia. Te…" at bounding box center [362, 283] width 464 height 437
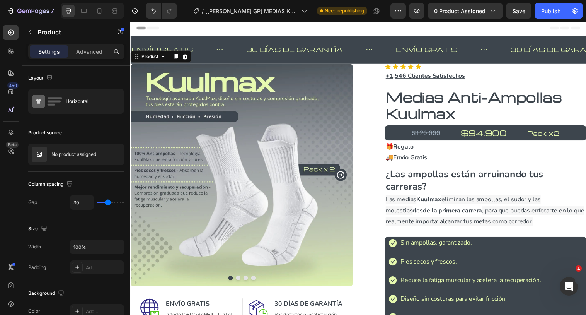
click at [360, 68] on div "Image Image Image Image Carousel Image ENVÍO GRATIS Heading A todo Colombia. Te…" at bounding box center [362, 283] width 464 height 437
click at [154, 59] on div "Product" at bounding box center [150, 57] width 21 height 7
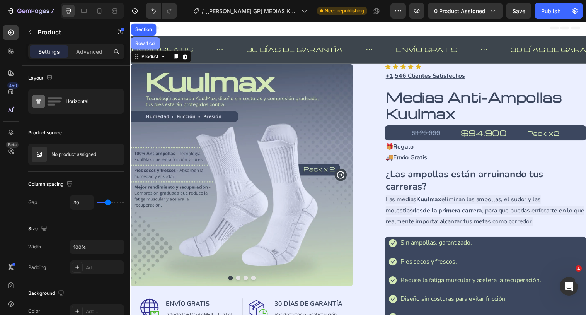
click at [147, 45] on div "Row 1 col" at bounding box center [146, 43] width 24 height 5
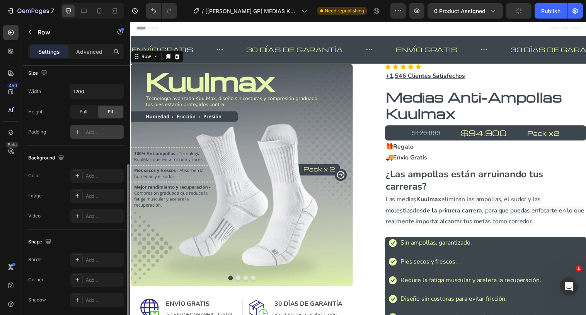
scroll to position [171, 0]
click at [79, 134] on icon at bounding box center [77, 133] width 6 height 6
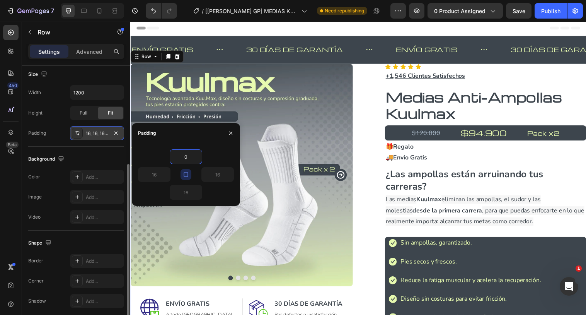
type input "0"
click at [184, 174] on icon "button" at bounding box center [186, 174] width 6 height 6
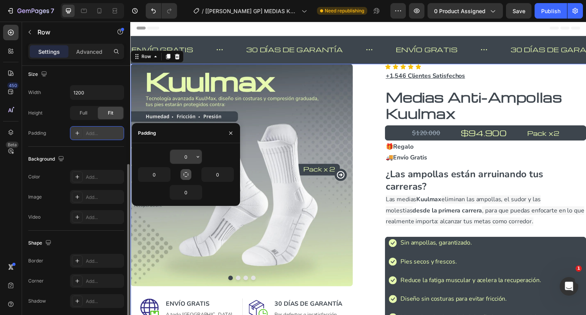
click at [190, 160] on input "0" at bounding box center [186, 157] width 32 height 14
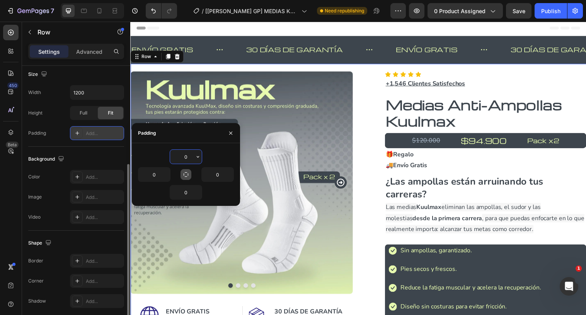
type input "30"
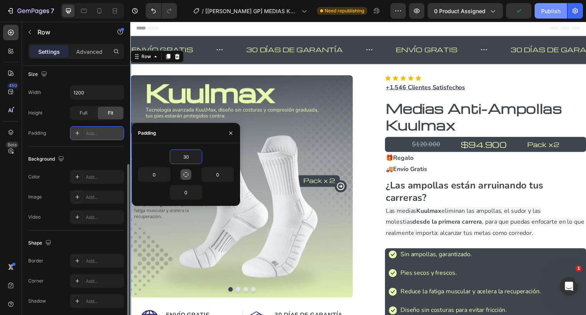
click at [541, 18] on button "Publish" at bounding box center [551, 10] width 32 height 15
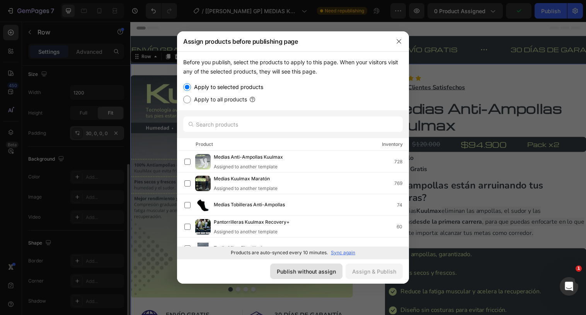
click at [325, 265] on button "Publish without assign" at bounding box center [306, 270] width 72 height 15
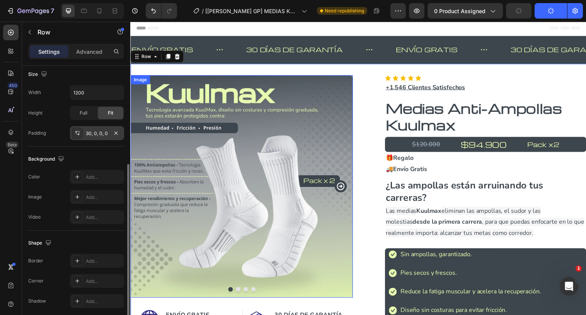
click at [271, 176] on img at bounding box center [243, 189] width 226 height 226
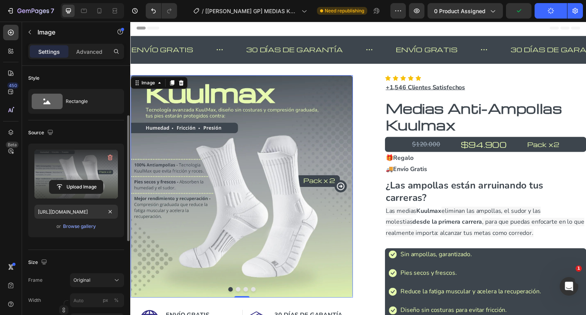
scroll to position [313, 0]
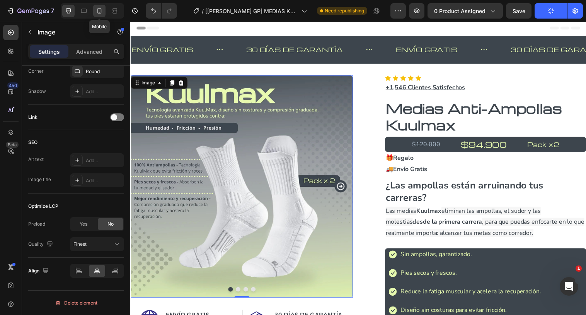
click at [99, 11] on icon at bounding box center [100, 11] width 8 height 8
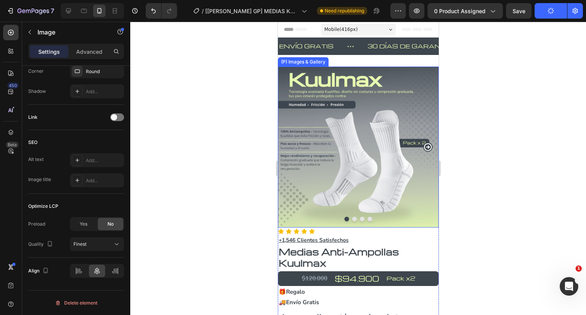
click at [336, 113] on img at bounding box center [358, 147] width 161 height 161
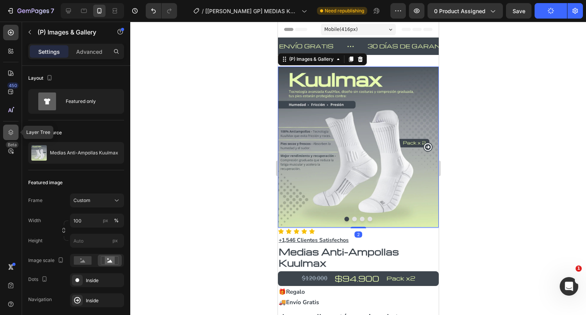
click at [11, 130] on icon at bounding box center [11, 132] width 5 height 5
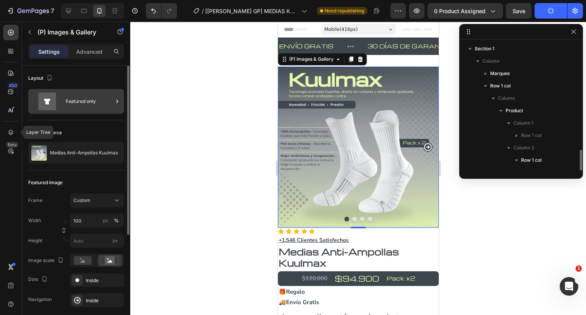
scroll to position [84, 0]
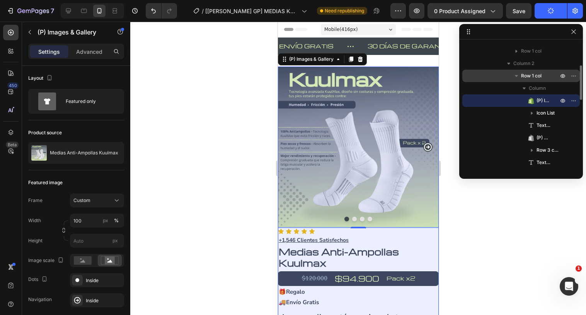
click at [518, 77] on icon "button" at bounding box center [517, 76] width 8 height 8
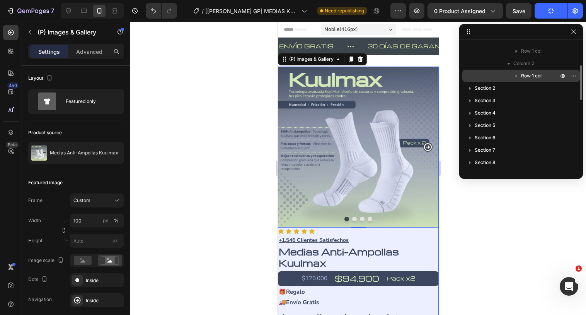
click at [517, 78] on icon "button" at bounding box center [517, 76] width 8 height 8
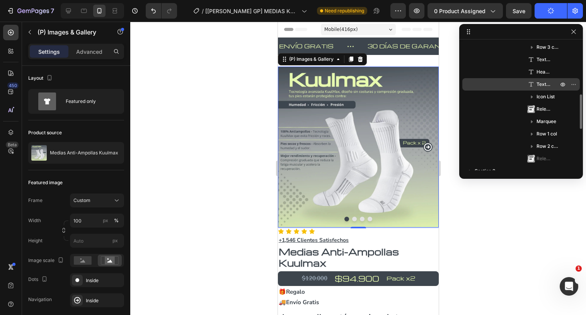
scroll to position [188, 0]
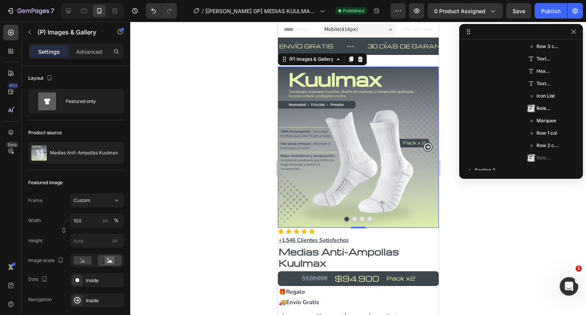
click at [428, 149] on icon "Carousel Next Arrow" at bounding box center [427, 146] width 9 height 9
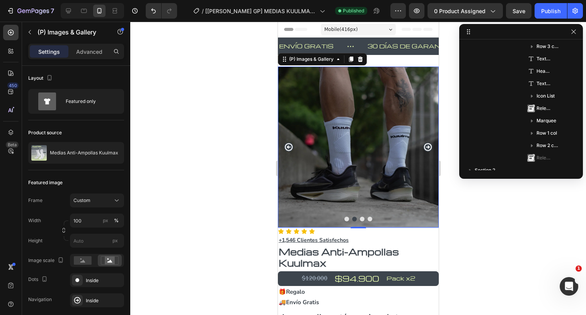
click at [291, 149] on icon "Carousel Back Arrow" at bounding box center [289, 147] width 8 height 8
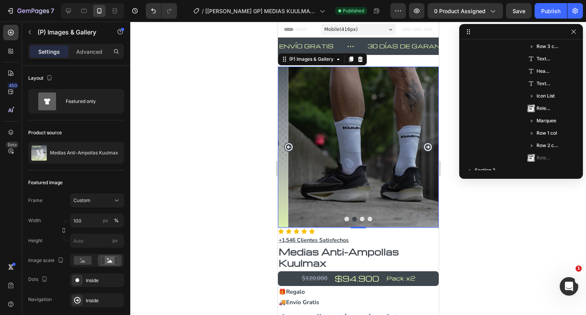
click at [291, 149] on icon "Carousel Back Arrow" at bounding box center [289, 147] width 8 height 8
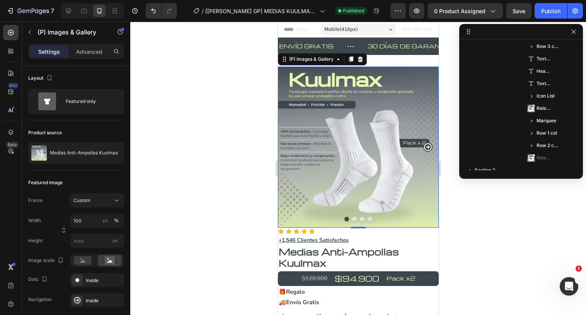
click at [339, 179] on img at bounding box center [358, 147] width 161 height 161
click at [311, 59] on div "(P) Images & Gallery" at bounding box center [311, 59] width 48 height 7
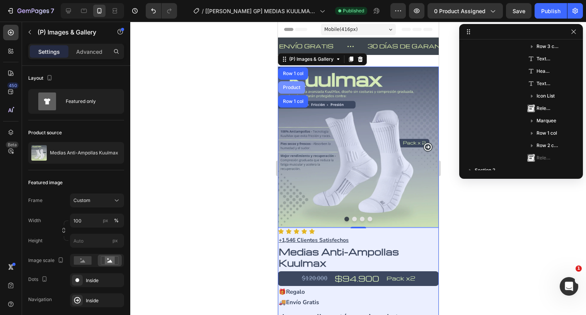
click at [292, 85] on div "Product" at bounding box center [291, 87] width 21 height 5
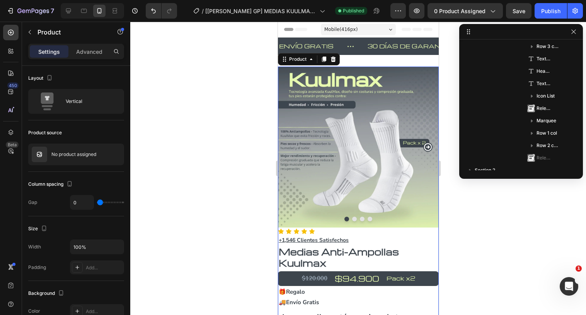
scroll to position [10, 0]
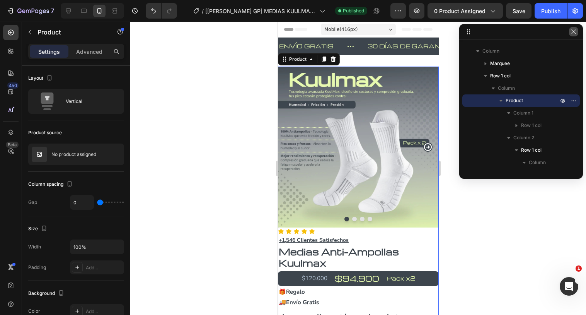
click at [577, 33] on icon "button" at bounding box center [574, 32] width 6 height 6
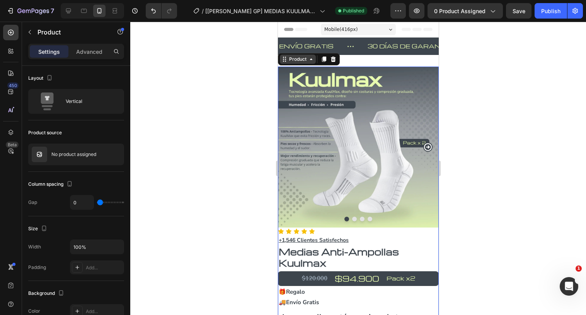
click at [290, 59] on div "Product" at bounding box center [297, 59] width 21 height 7
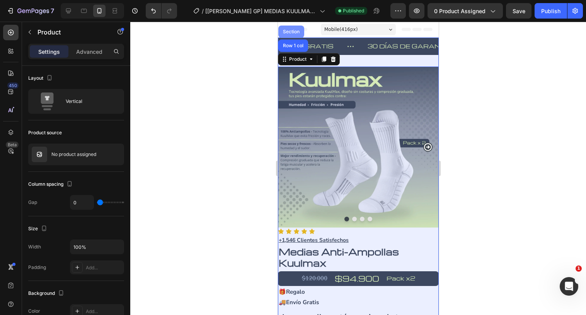
click at [293, 33] on div "Section" at bounding box center [291, 31] width 20 height 5
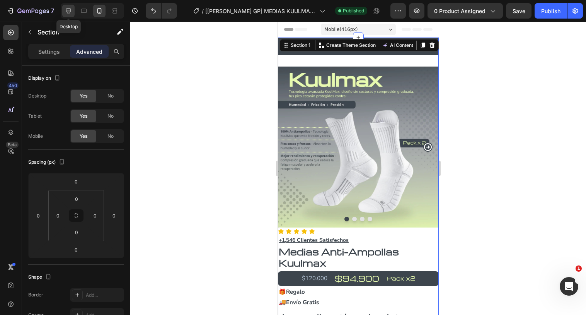
click at [71, 11] on icon at bounding box center [68, 11] width 5 height 5
type input "32"
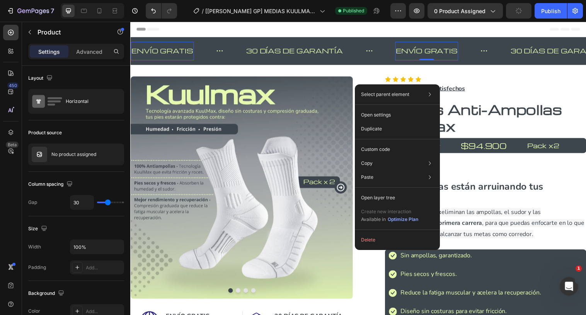
click at [400, 47] on div "ENVÍO GRATIS" at bounding box center [432, 51] width 64 height 13
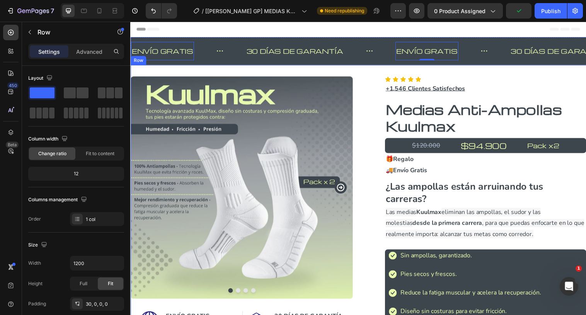
click at [231, 70] on div "Image Image Image Image Carousel Image ENVÍO GRATIS Heading A todo Colombia. Te…" at bounding box center [362, 290] width 464 height 449
click at [150, 59] on div "Row" at bounding box center [146, 58] width 13 height 7
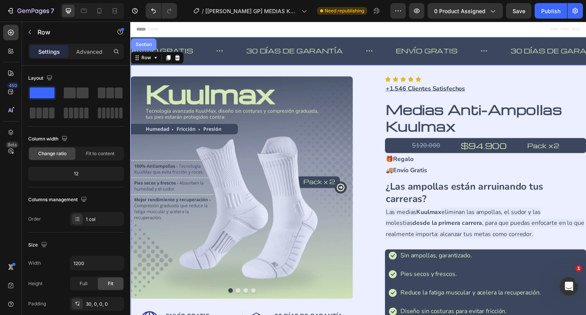
click at [144, 48] on div "Section" at bounding box center [144, 45] width 26 height 12
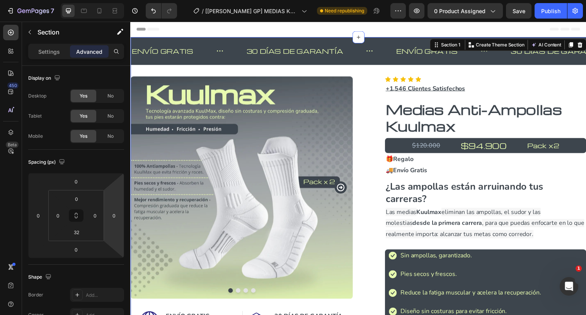
click at [183, 189] on img at bounding box center [243, 190] width 226 height 226
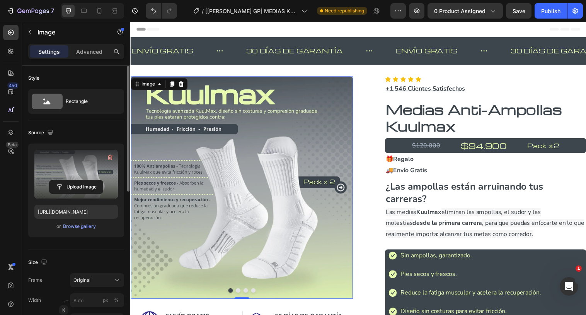
scroll to position [313, 0]
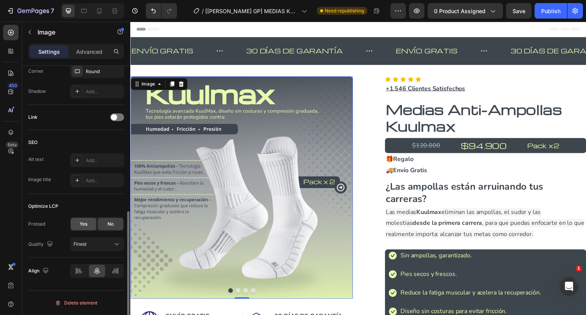
click at [92, 224] on div "Yes" at bounding box center [84, 224] width 26 height 12
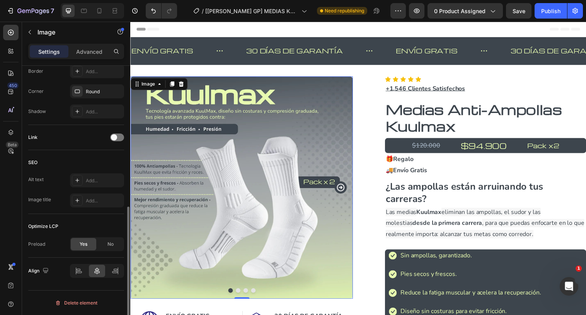
scroll to position [293, 0]
click at [239, 296] on button "Dot" at bounding box center [240, 295] width 5 height 5
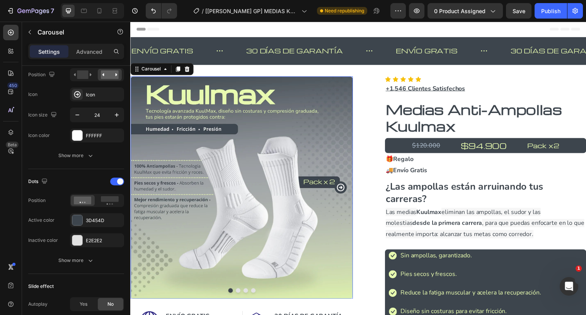
scroll to position [0, 0]
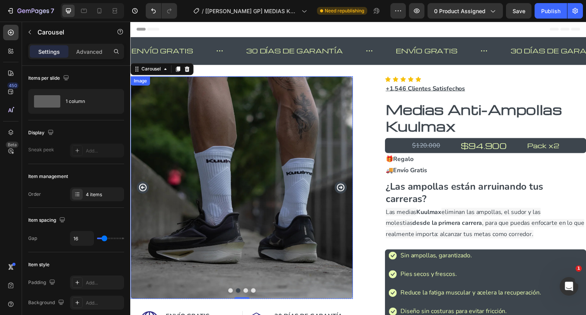
click at [237, 216] on img at bounding box center [243, 190] width 226 height 226
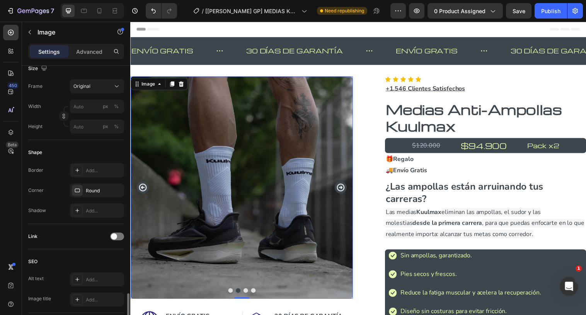
scroll to position [288, 0]
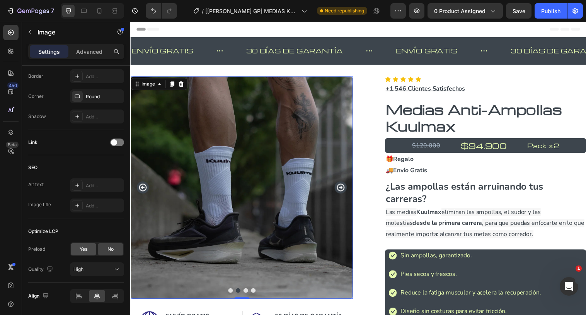
click at [89, 253] on div "Yes" at bounding box center [84, 249] width 26 height 12
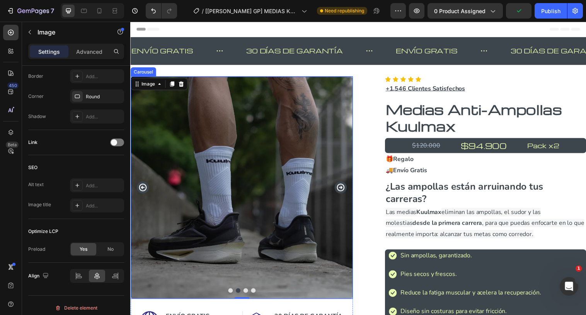
click at [232, 295] on button "Dot" at bounding box center [232, 295] width 5 height 5
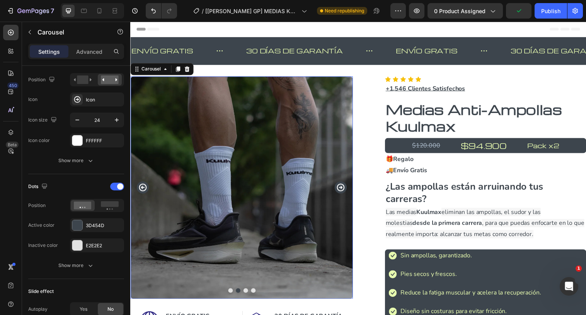
scroll to position [0, 0]
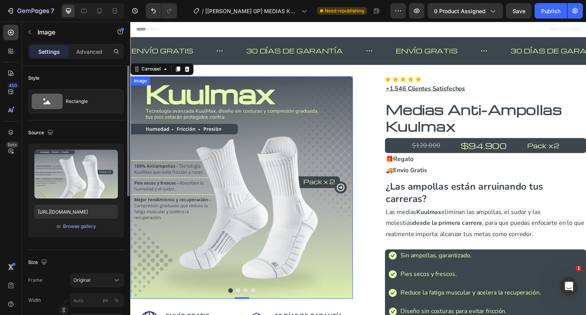
click at [193, 183] on img at bounding box center [243, 190] width 226 height 226
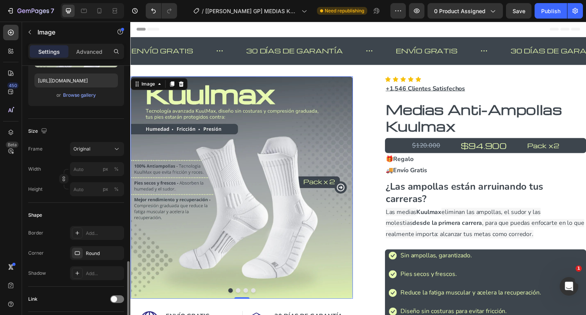
scroll to position [293, 0]
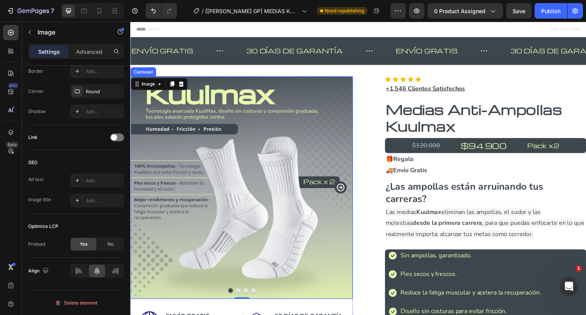
click at [345, 193] on icon "Carousel Next Arrow" at bounding box center [344, 190] width 9 height 9
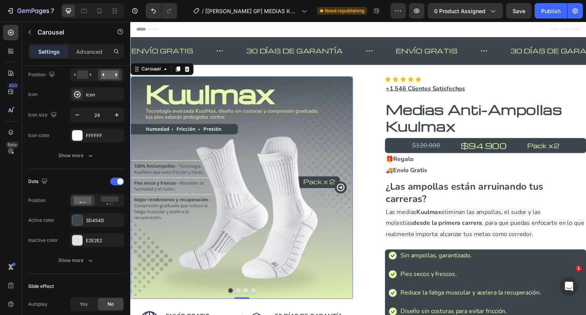
scroll to position [0, 0]
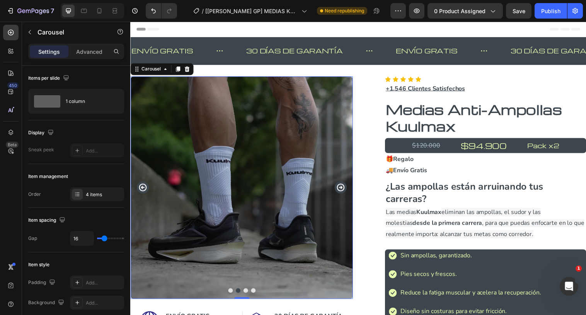
click at [345, 194] on icon "Carousel Next Arrow" at bounding box center [344, 190] width 8 height 8
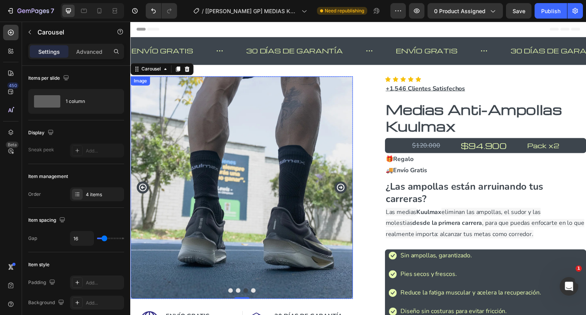
click at [258, 164] on img at bounding box center [243, 190] width 226 height 226
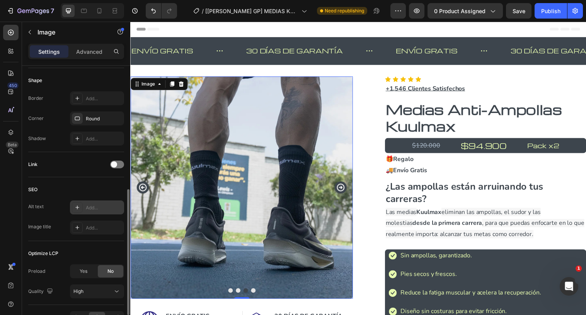
scroll to position [275, 0]
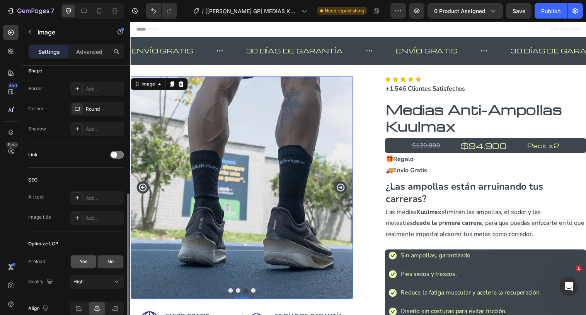
click at [87, 260] on div "Yes" at bounding box center [84, 261] width 26 height 12
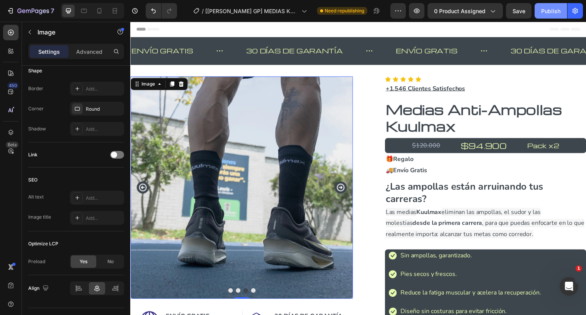
click at [546, 14] on div "Publish" at bounding box center [551, 11] width 19 height 8
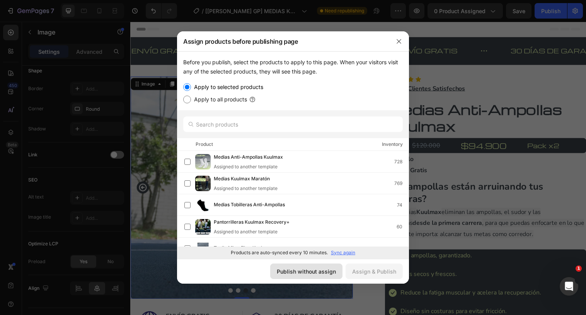
click at [314, 272] on div "Publish without assign" at bounding box center [306, 271] width 59 height 8
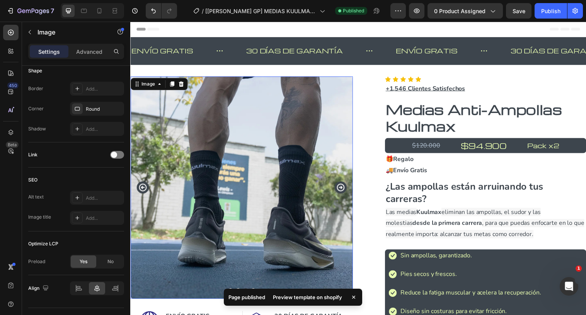
click at [312, 297] on div "Preview template on shopify" at bounding box center [307, 297] width 79 height 11
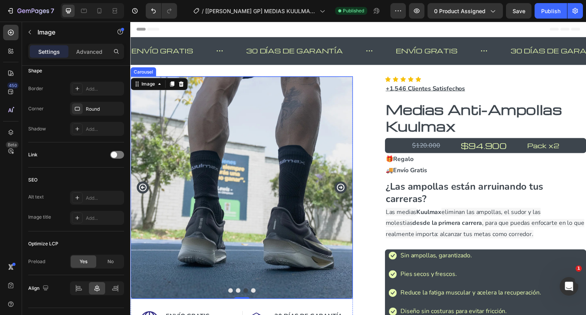
click at [255, 294] on button "Dot" at bounding box center [255, 295] width 5 height 5
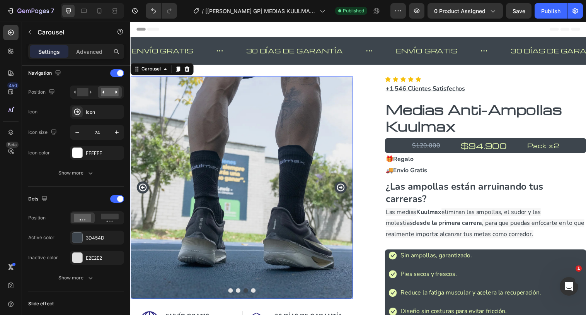
scroll to position [0, 0]
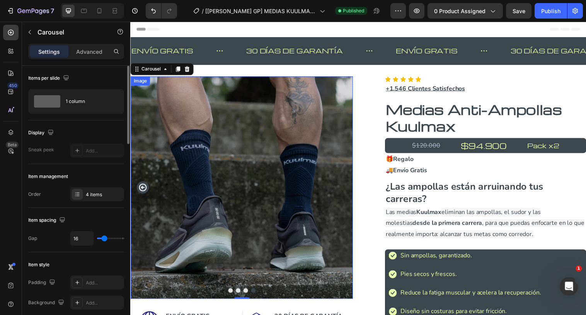
click at [269, 181] on img at bounding box center [243, 190] width 226 height 226
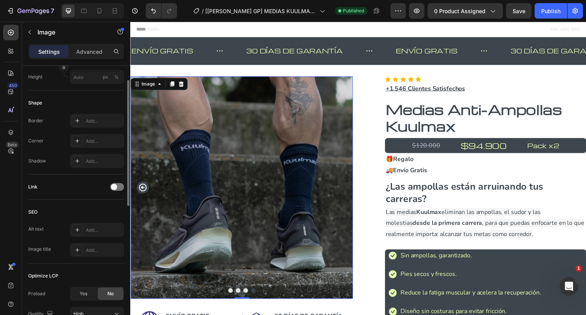
scroll to position [298, 0]
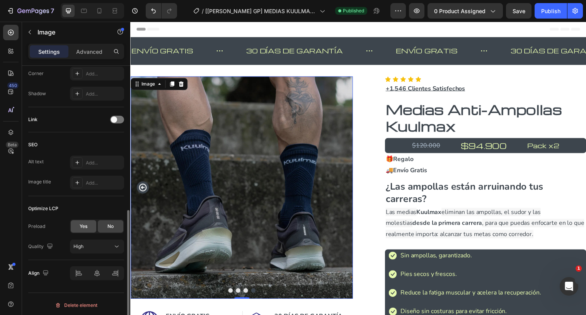
click at [94, 225] on div "Yes" at bounding box center [84, 226] width 26 height 12
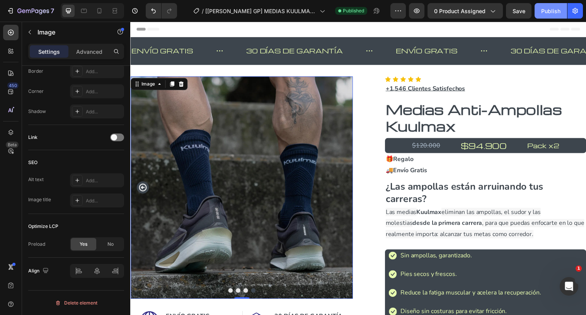
click at [545, 12] on div "Publish" at bounding box center [551, 11] width 19 height 8
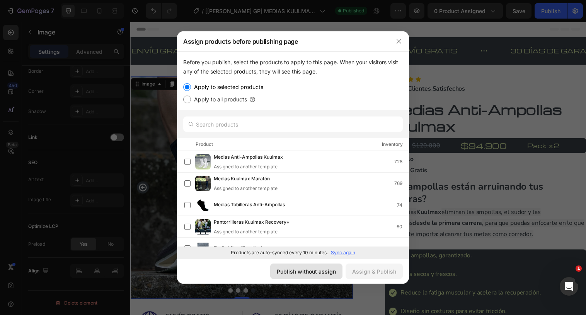
click at [331, 273] on div "Publish without assign" at bounding box center [306, 271] width 59 height 8
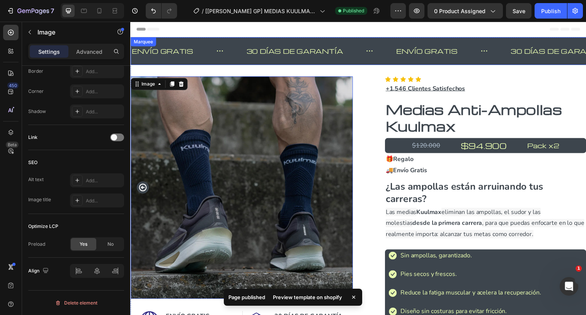
click at [238, 43] on div "ENVÍO GRATIS Text" at bounding box center [189, 51] width 117 height 19
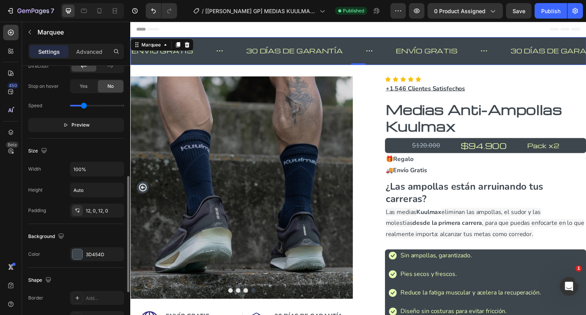
scroll to position [269, 0]
click at [78, 210] on icon at bounding box center [78, 211] width 3 height 2
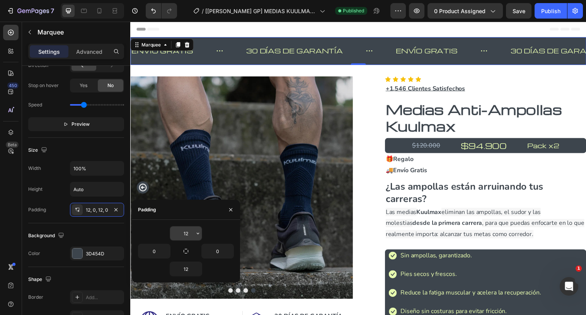
click at [191, 234] on input "12" at bounding box center [186, 233] width 32 height 14
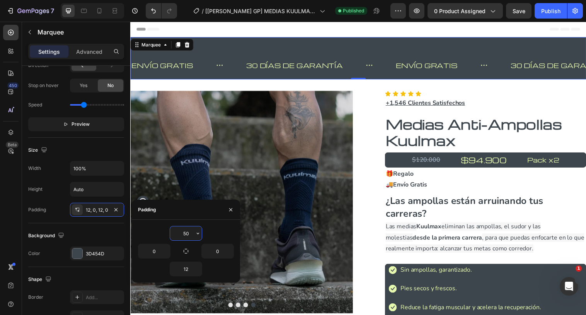
type input "5"
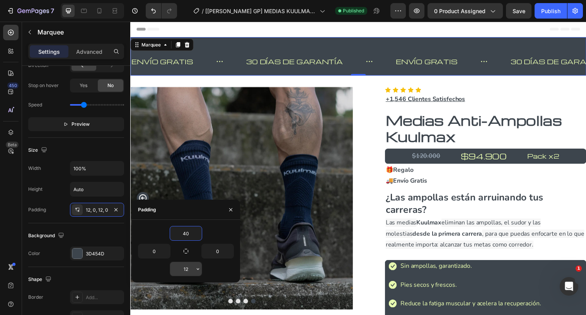
type input "40"
click at [189, 268] on input "12" at bounding box center [186, 269] width 32 height 14
type input "40"
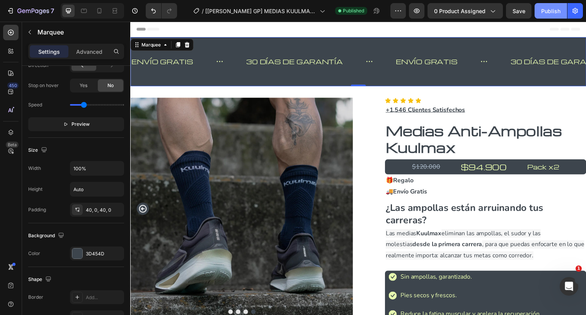
click at [544, 13] on div "Publish" at bounding box center [551, 11] width 19 height 8
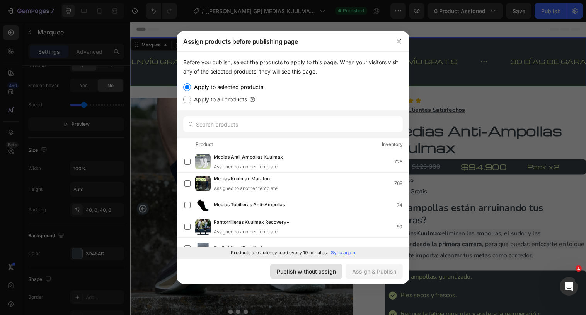
click at [329, 270] on div "Publish without assign" at bounding box center [306, 271] width 59 height 8
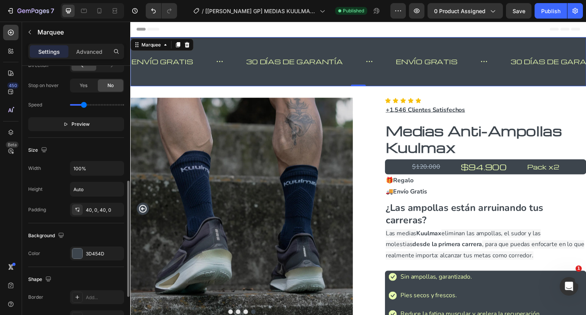
click at [97, 217] on div "Size Width 100% Height Auto Padding 40, 0, 40, 0" at bounding box center [76, 180] width 96 height 85
click at [97, 214] on div "40, 0, 40, 0" at bounding box center [97, 210] width 54 height 14
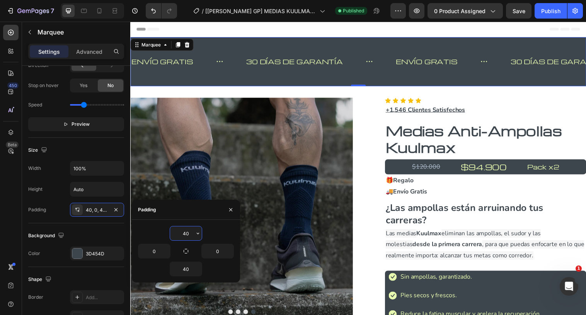
click at [192, 232] on input "40" at bounding box center [186, 233] width 32 height 14
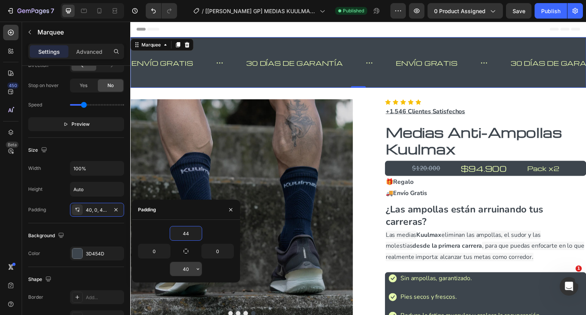
type input "44"
click at [192, 270] on input "40" at bounding box center [186, 269] width 32 height 14
type input "44"
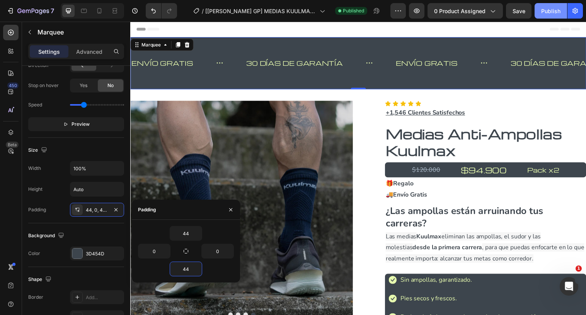
click at [548, 12] on div "Publish" at bounding box center [551, 11] width 19 height 8
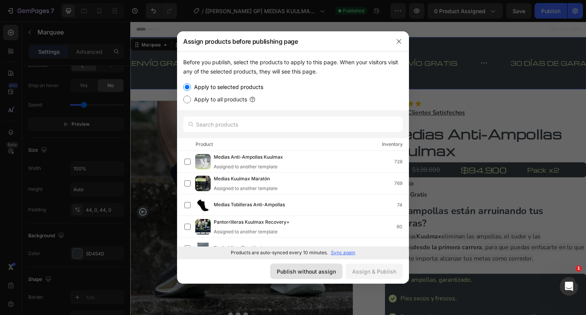
click at [322, 271] on div "Publish without assign" at bounding box center [306, 271] width 59 height 8
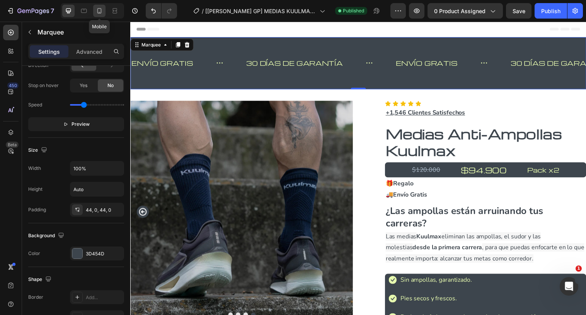
click at [101, 10] on icon at bounding box center [100, 11] width 8 height 8
type input "30"
